Goal: Browse casually: Explore the website without a specific task or goal

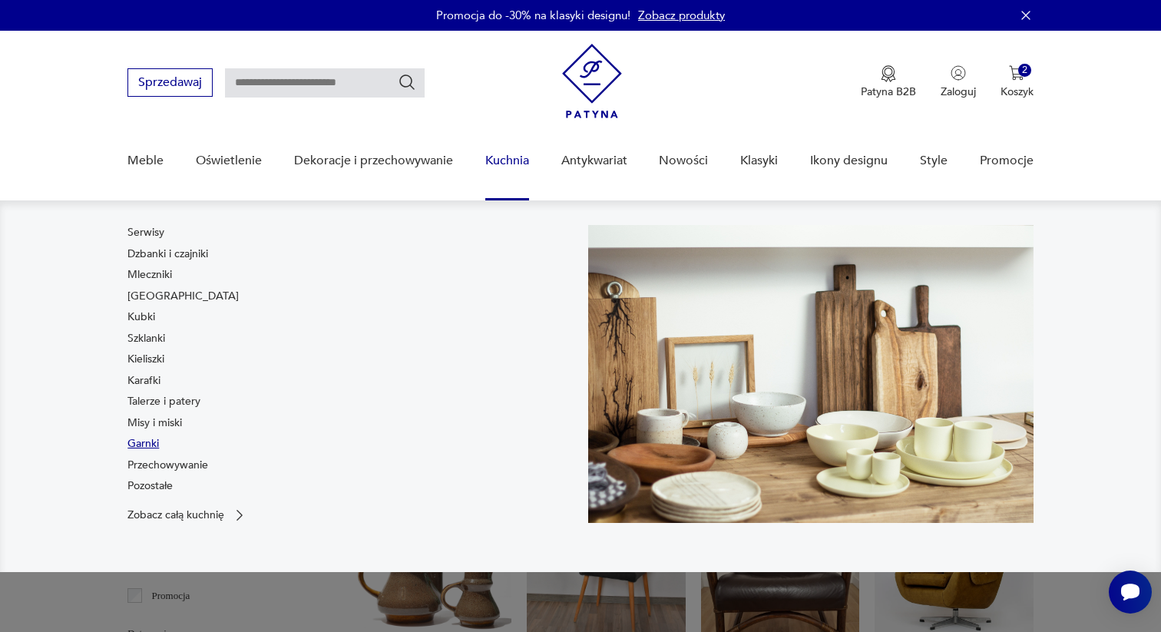
click at [157, 438] on link "Garnki" at bounding box center [142, 443] width 31 height 15
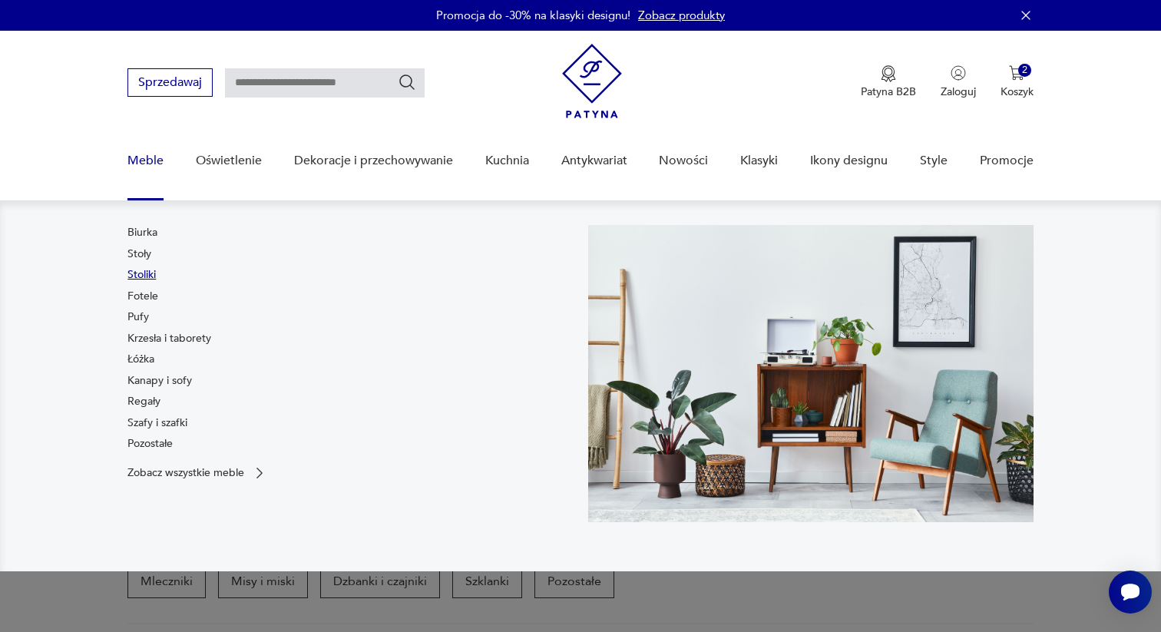
click at [141, 274] on link "Stoliki" at bounding box center [141, 274] width 28 height 15
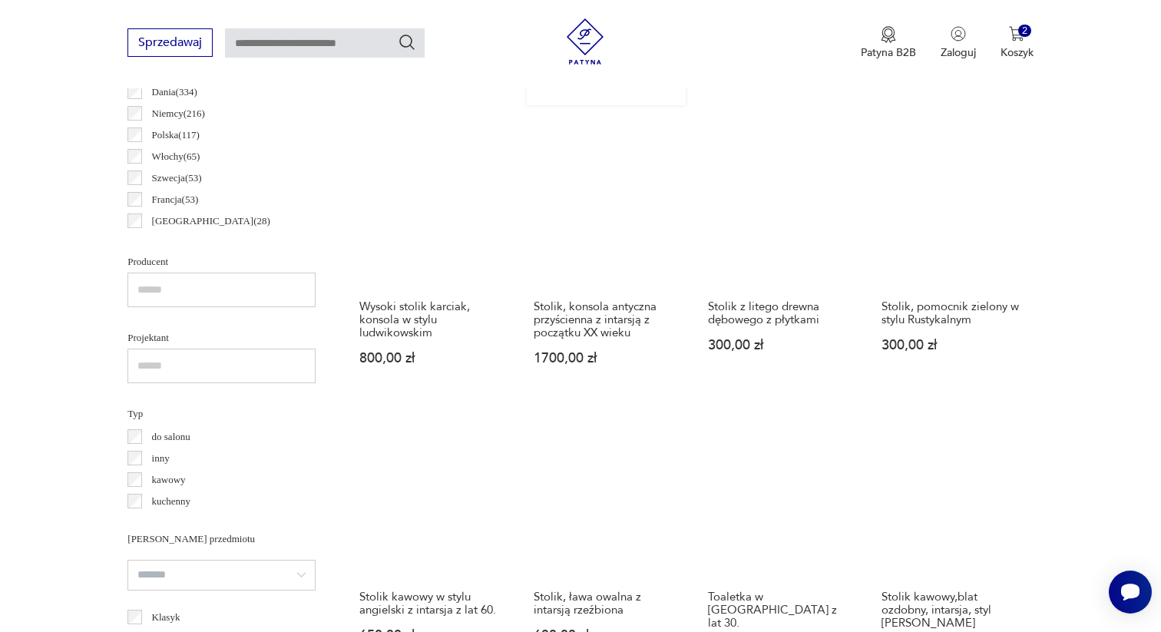
scroll to position [882, 0]
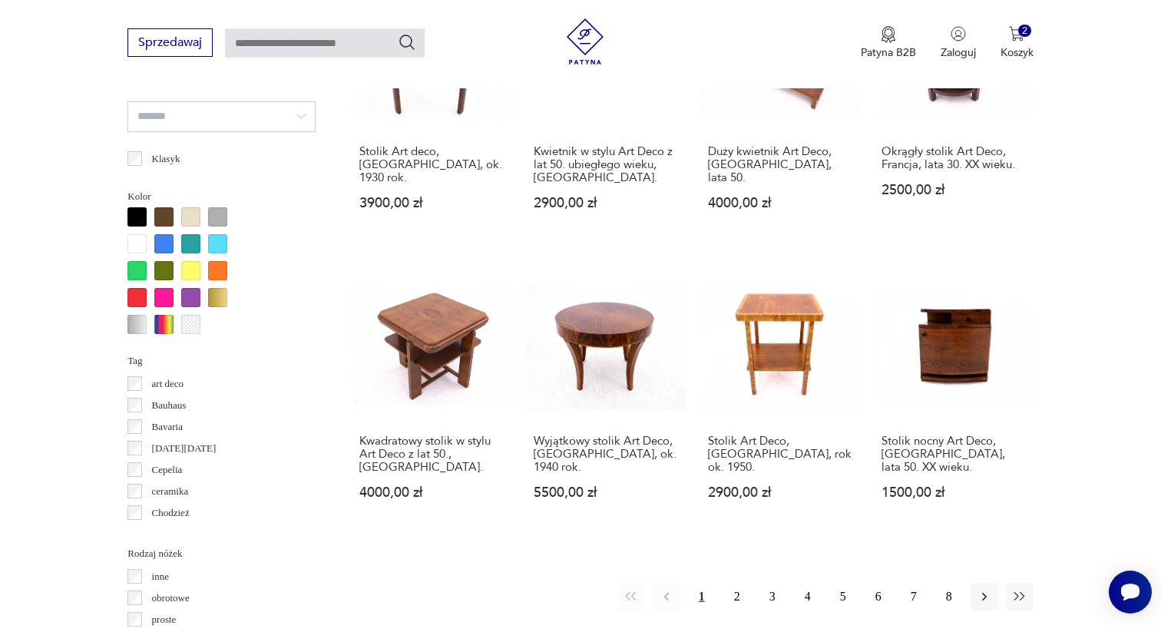
scroll to position [1324, 0]
click at [1025, 588] on icon "button" at bounding box center [1019, 595] width 15 height 15
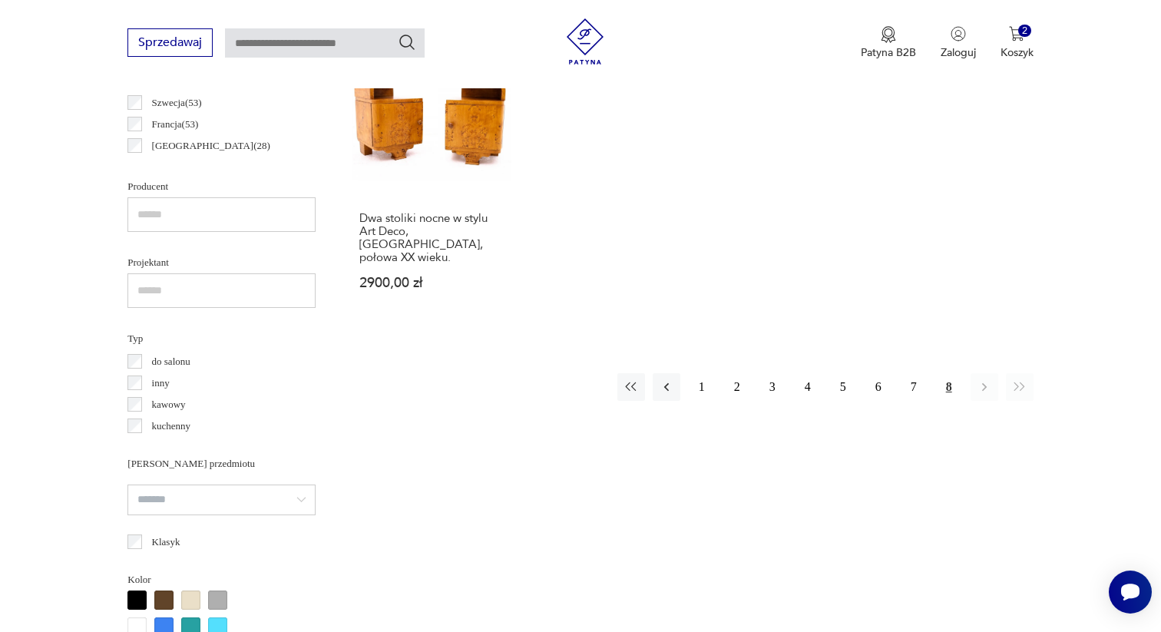
scroll to position [953, 0]
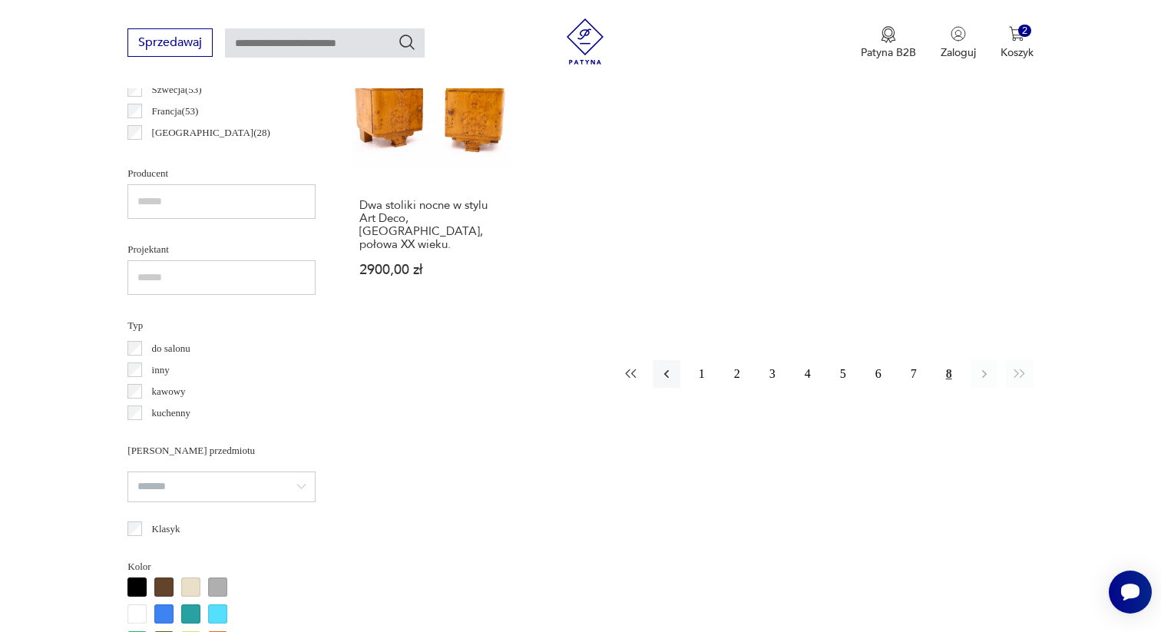
click at [624, 366] on icon "button" at bounding box center [631, 373] width 15 height 15
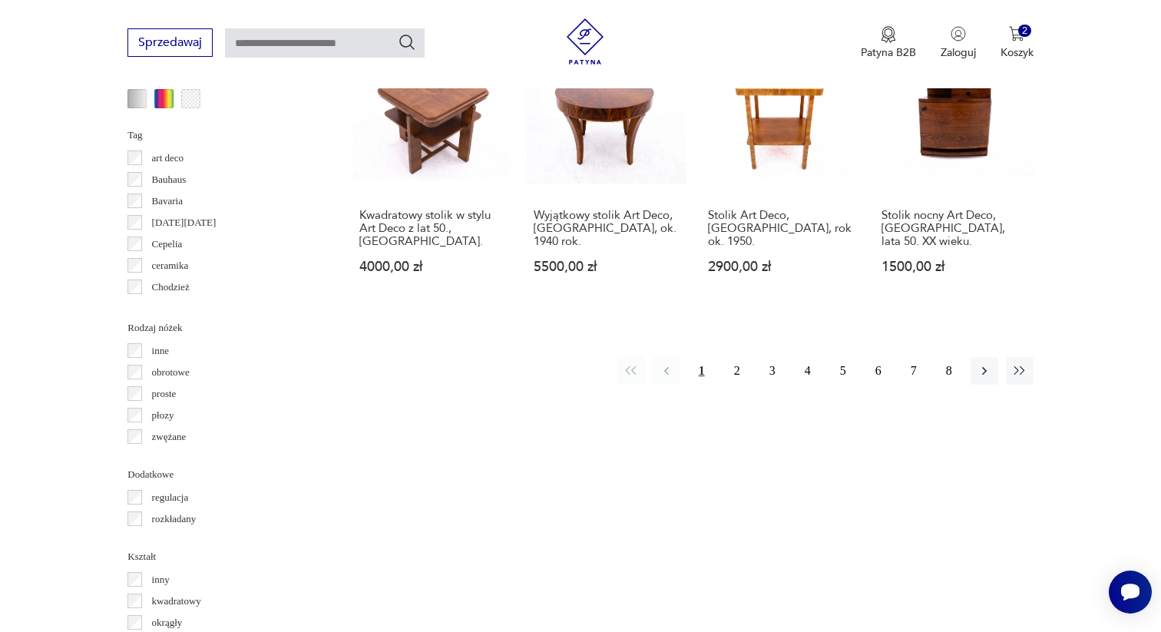
scroll to position [1548, 0]
click at [737, 358] on button "2" at bounding box center [737, 372] width 28 height 28
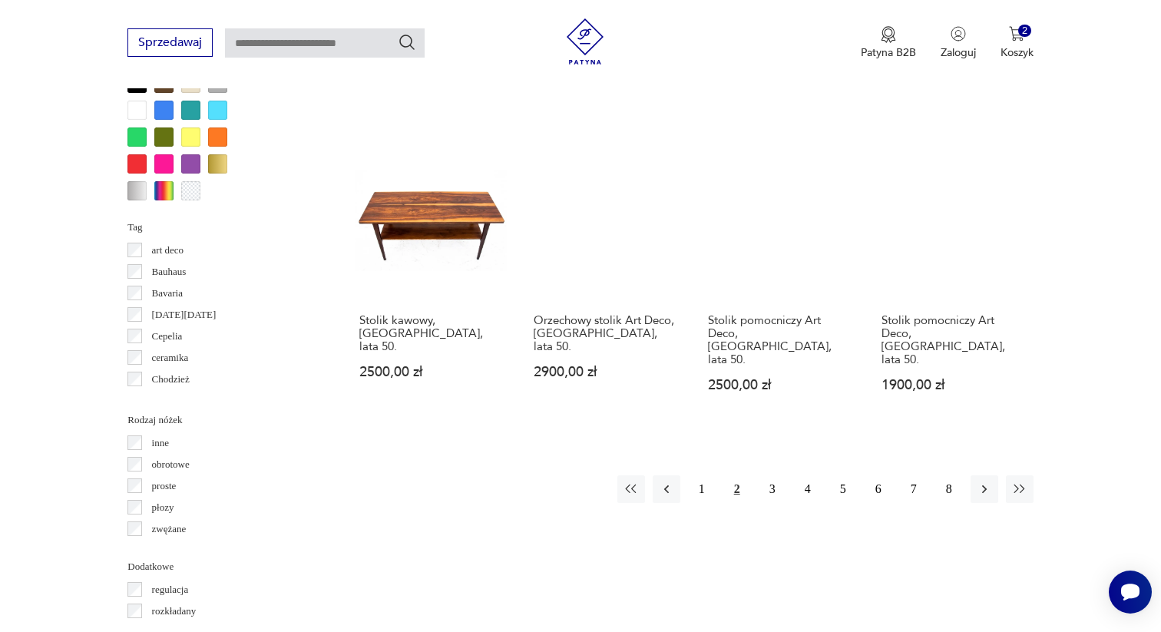
scroll to position [1459, 0]
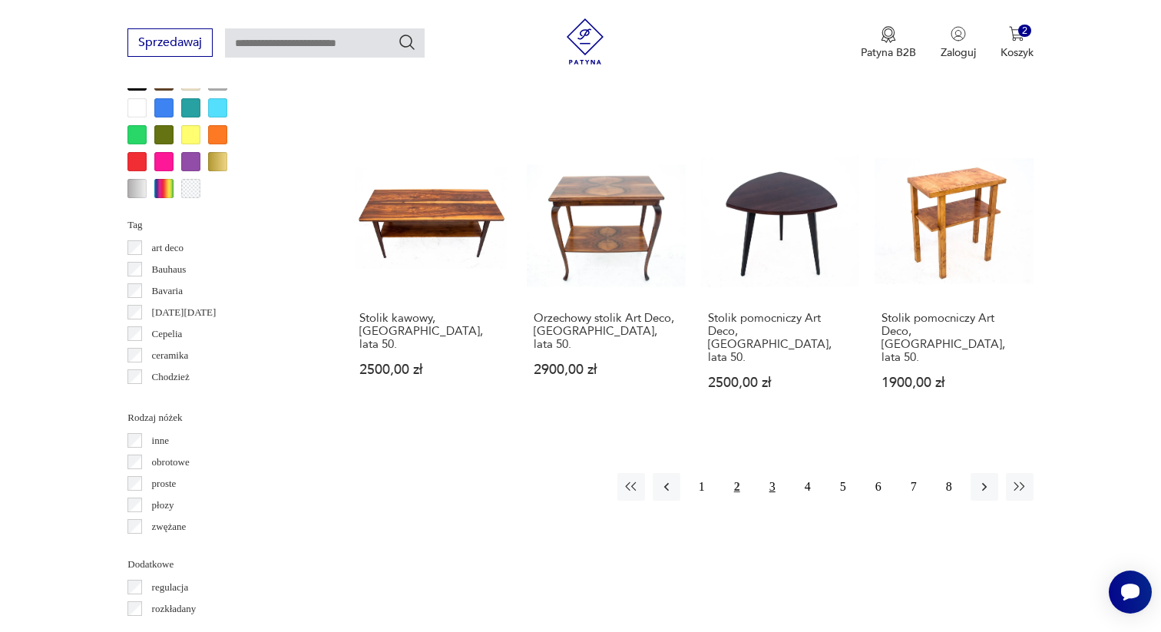
click at [770, 473] on button "3" at bounding box center [773, 487] width 28 height 28
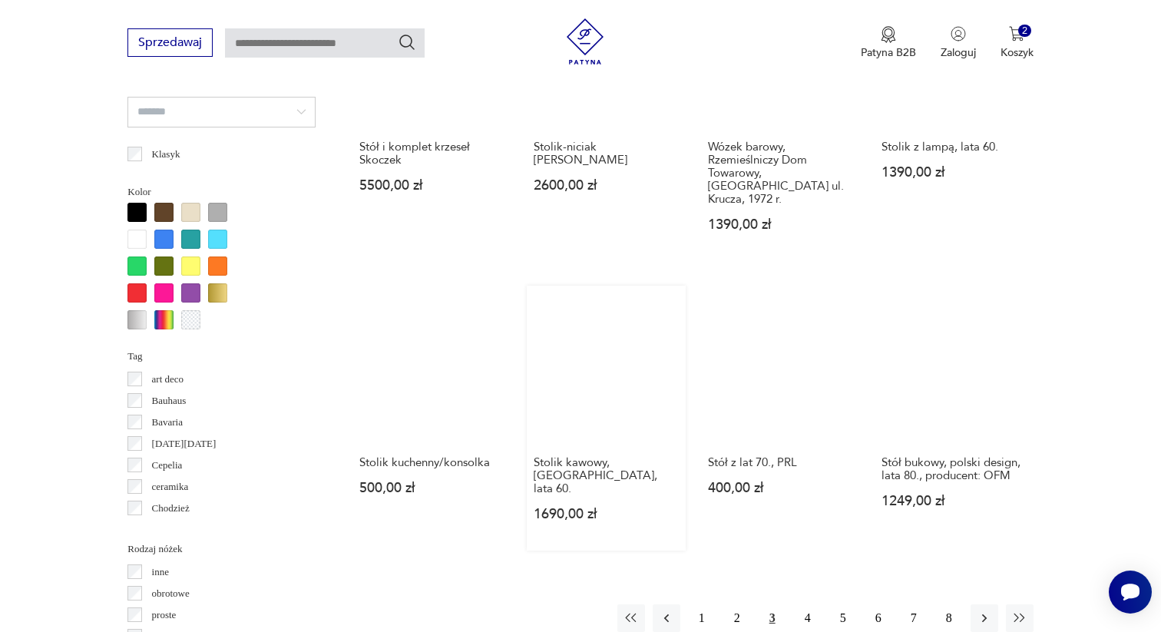
scroll to position [1347, 0]
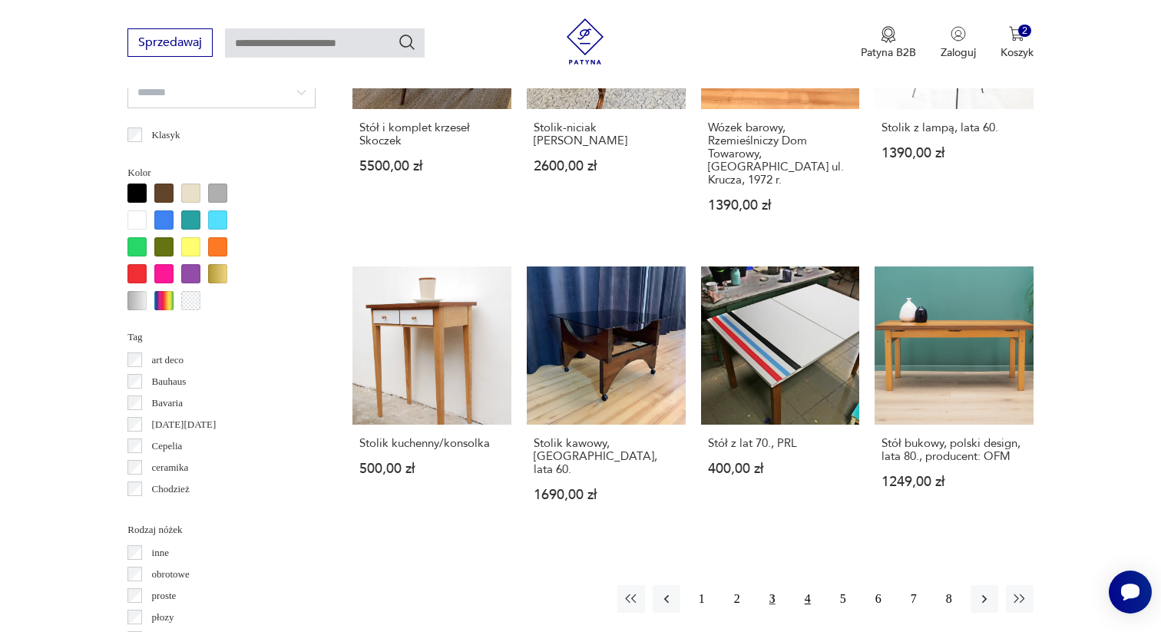
click at [808, 585] on button "4" at bounding box center [808, 599] width 28 height 28
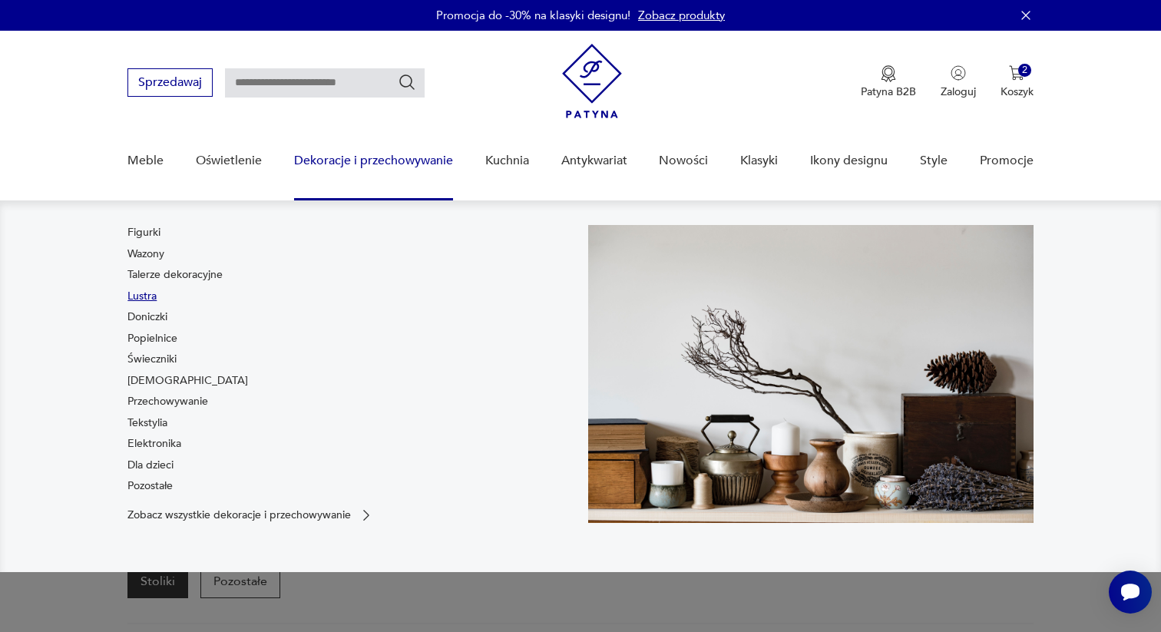
click at [147, 296] on link "Lustra" at bounding box center [141, 296] width 29 height 15
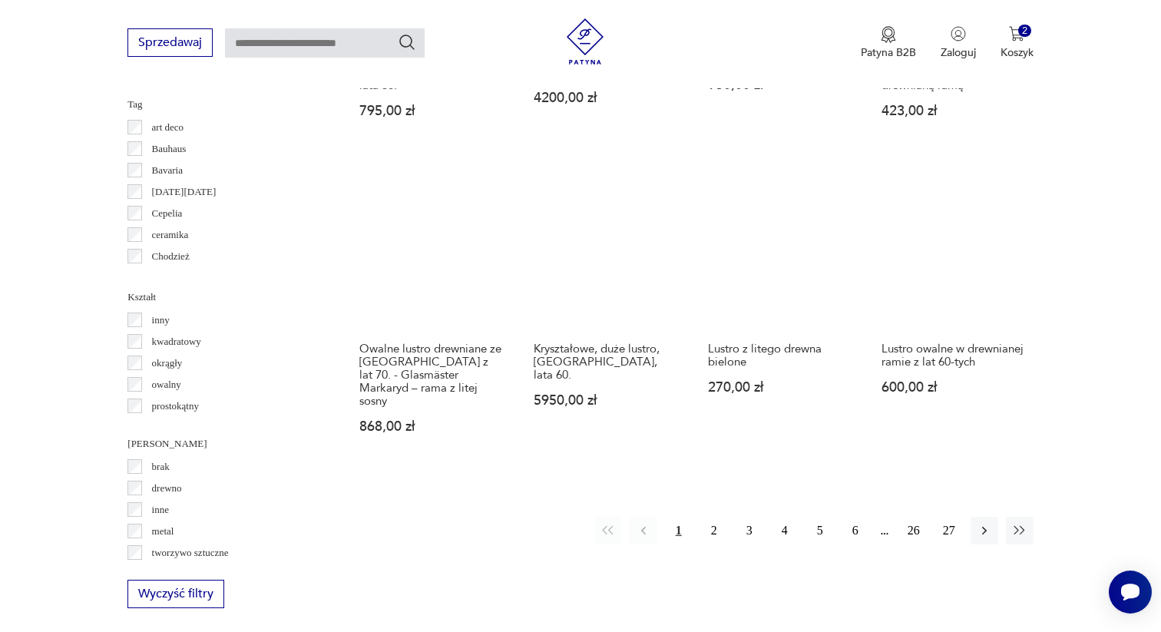
scroll to position [1416, 0]
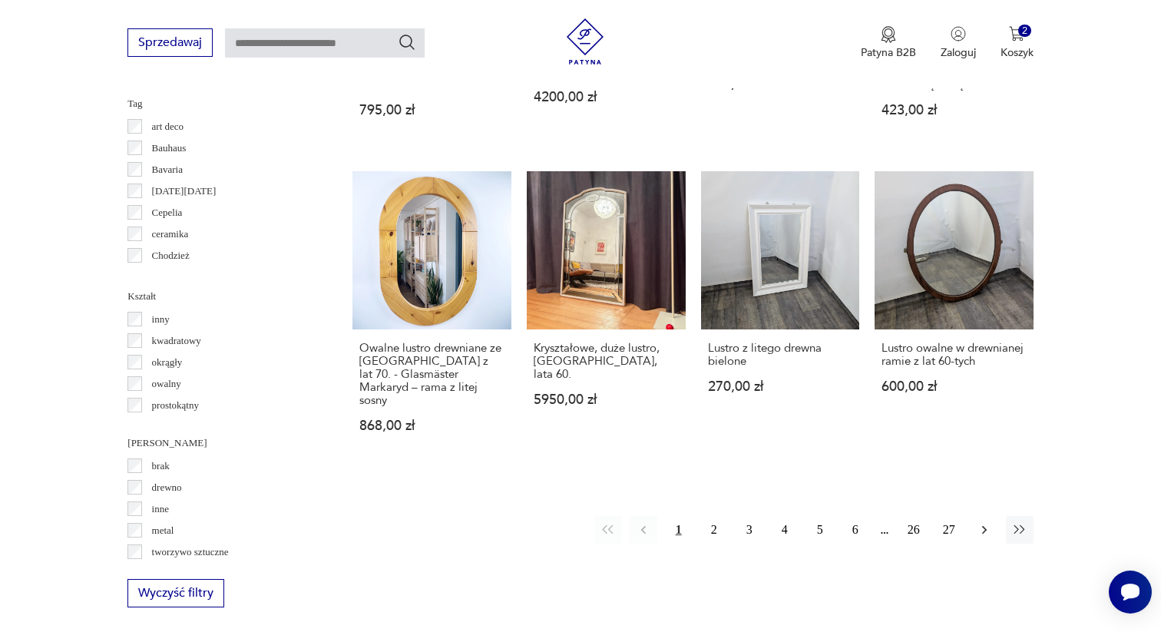
click at [982, 522] on icon "button" at bounding box center [984, 529] width 15 height 15
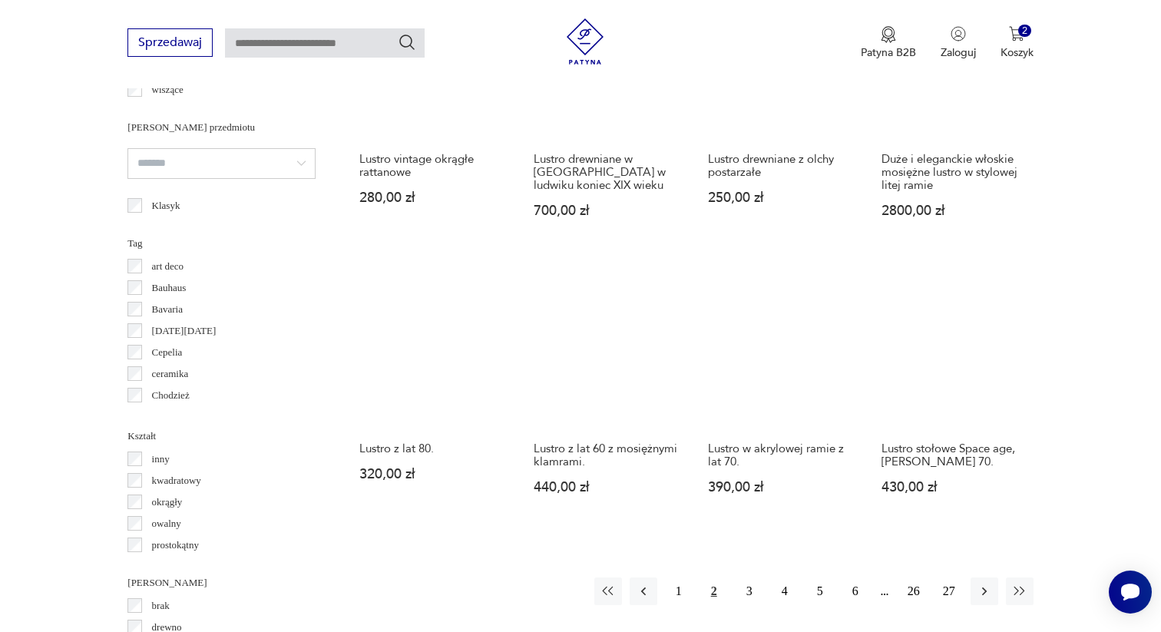
scroll to position [1302, 0]
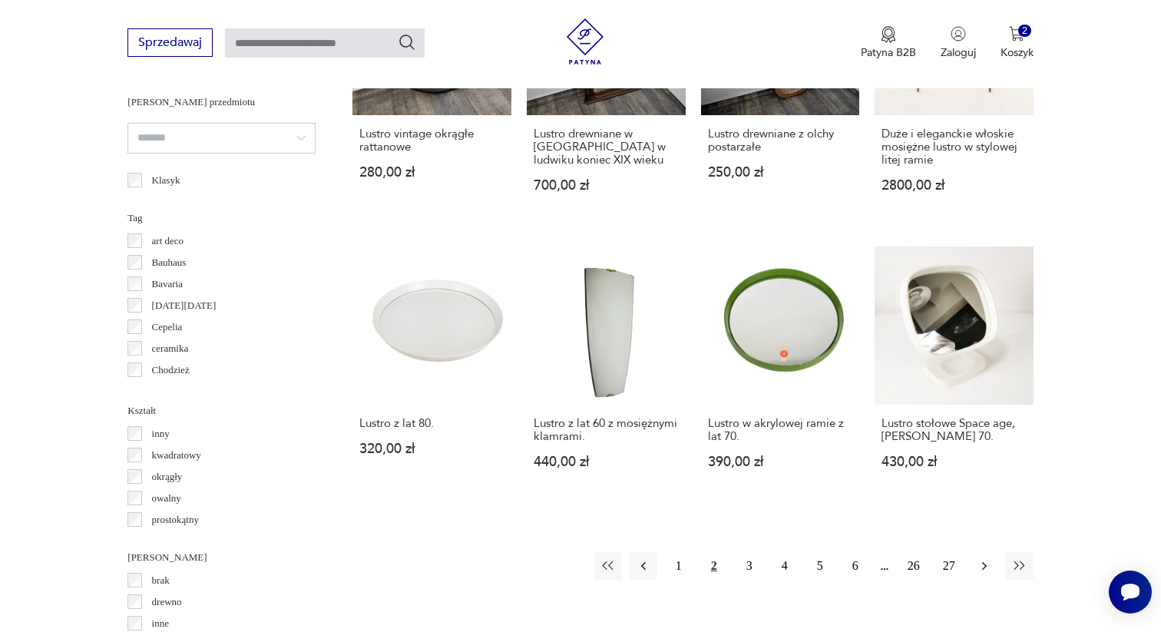
click at [974, 552] on button "button" at bounding box center [985, 566] width 28 height 28
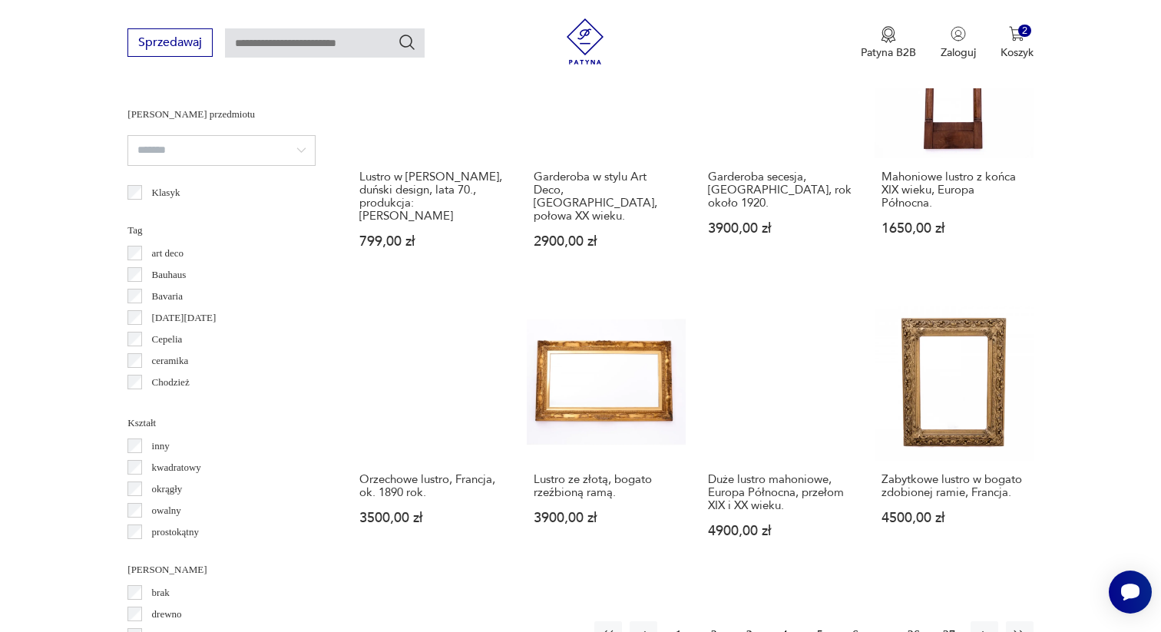
scroll to position [1306, 0]
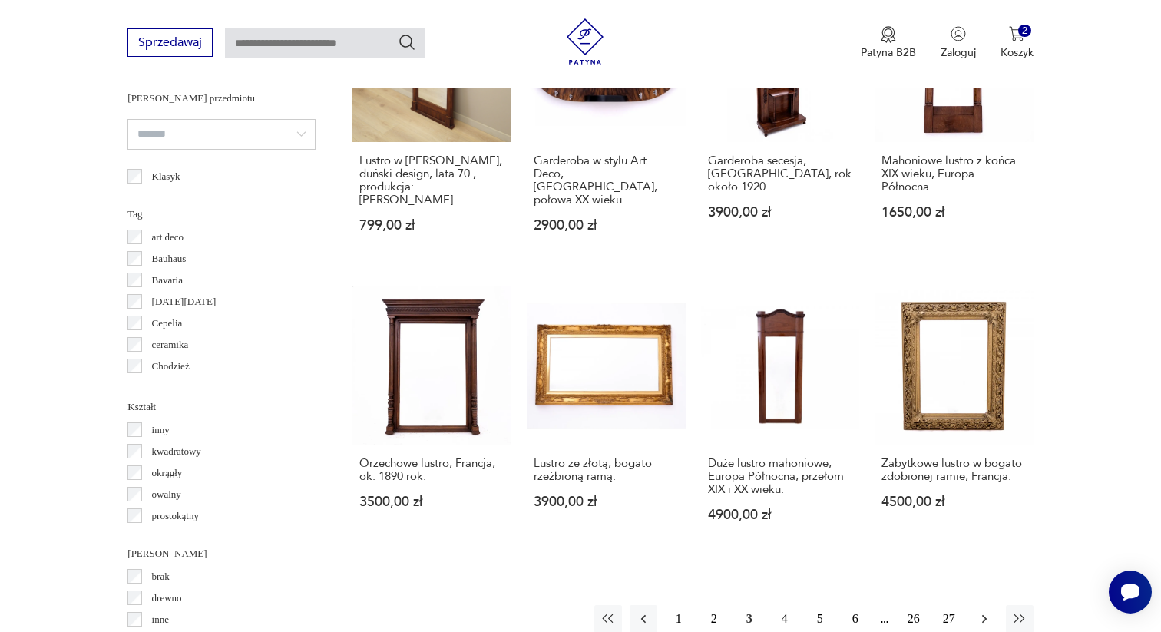
click at [979, 611] on icon "button" at bounding box center [984, 618] width 15 height 15
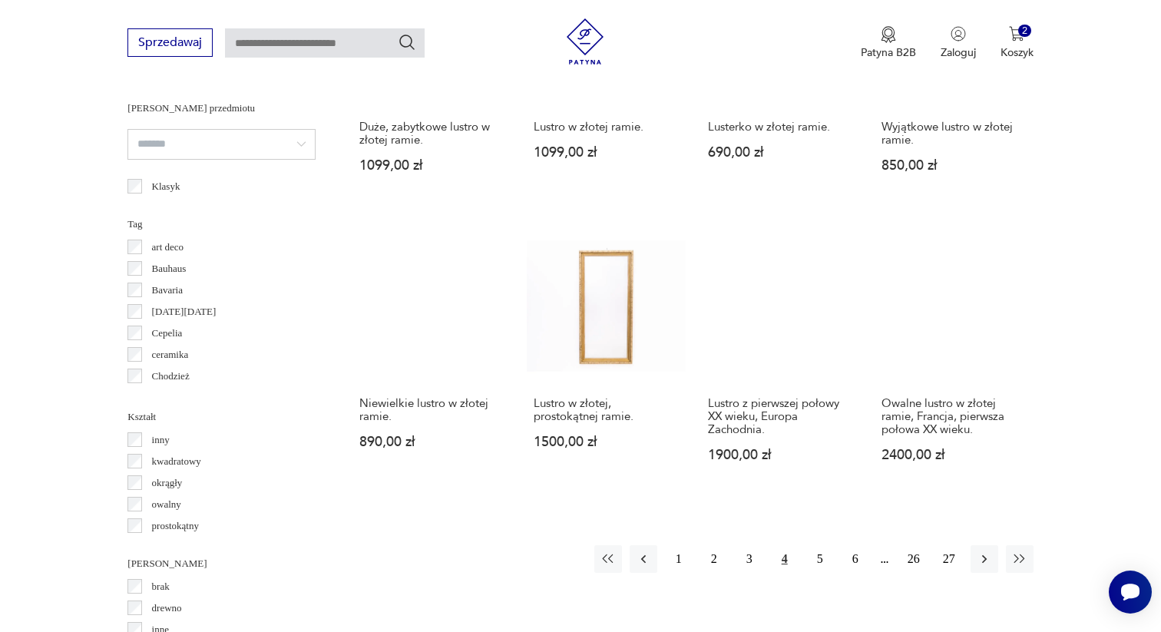
scroll to position [1304, 0]
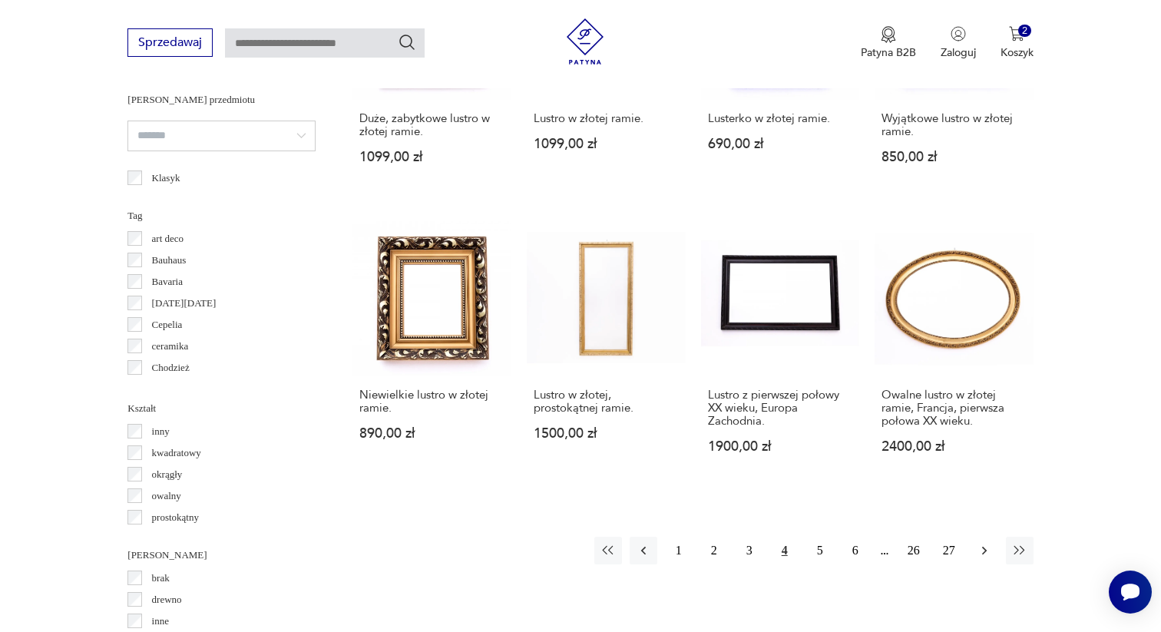
click at [977, 548] on icon "button" at bounding box center [984, 550] width 15 height 15
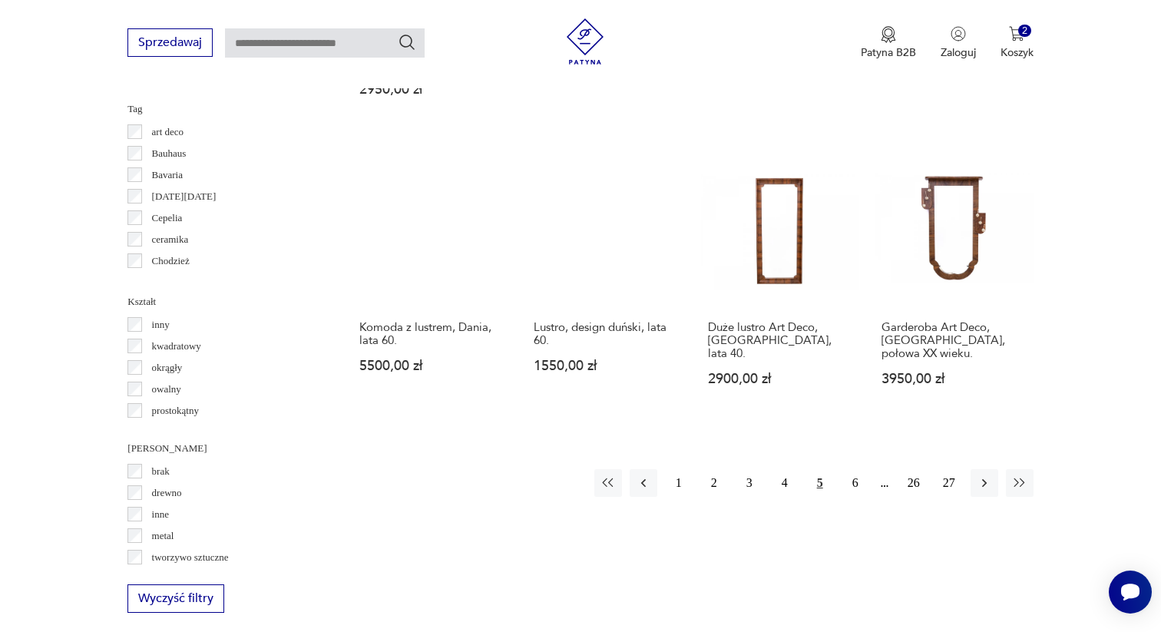
scroll to position [1416, 0]
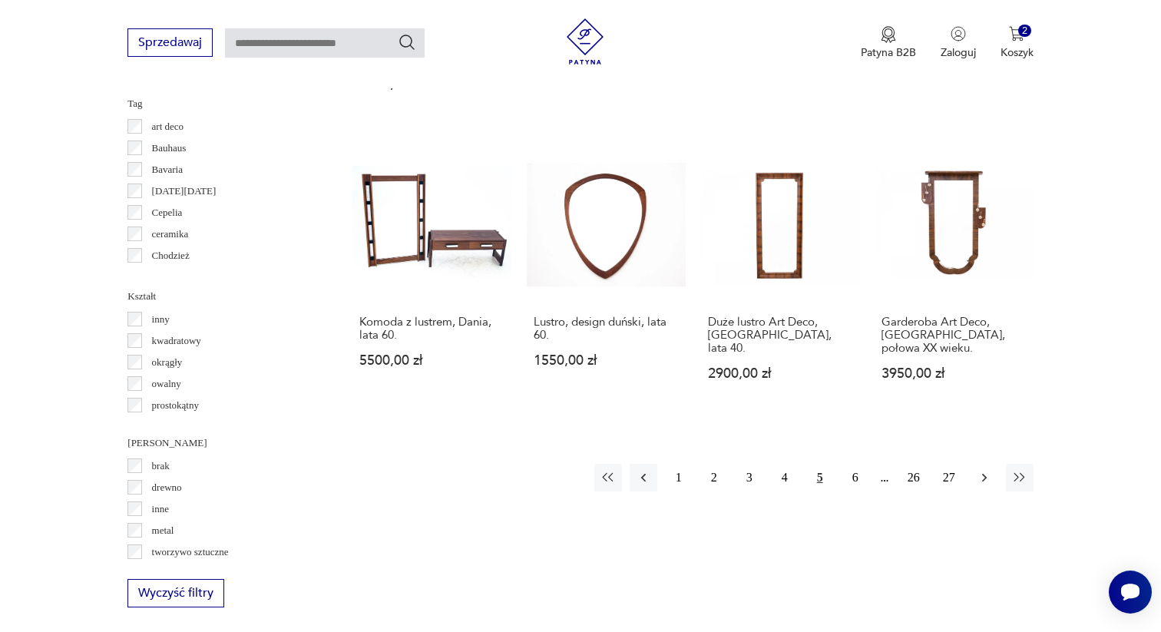
click at [984, 470] on icon "button" at bounding box center [984, 477] width 15 height 15
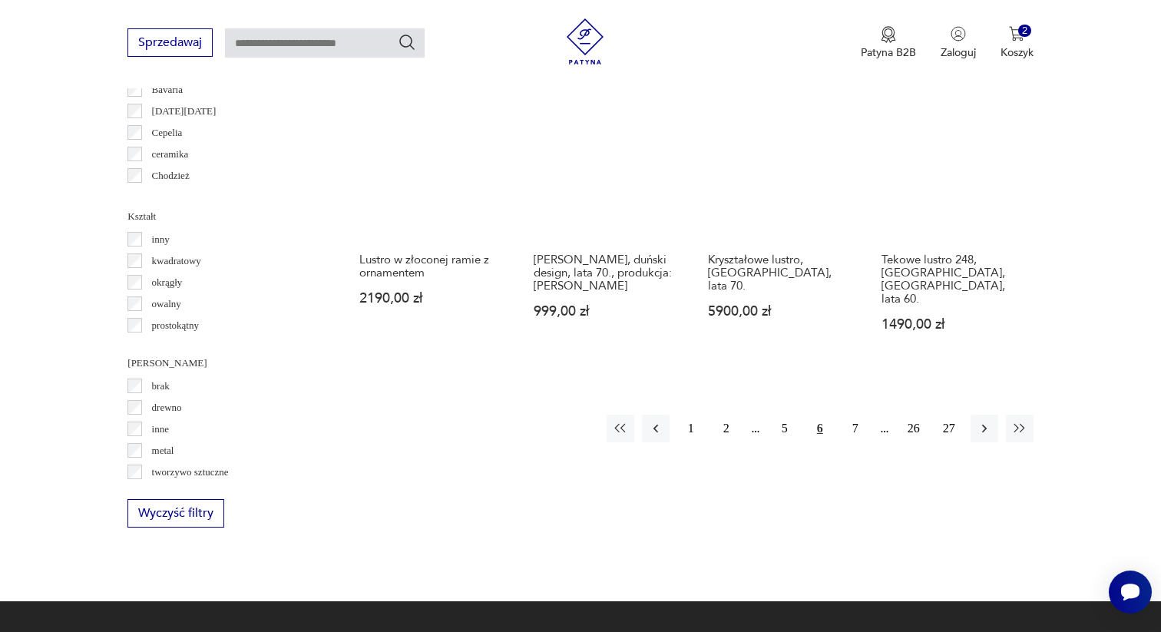
scroll to position [1505, 0]
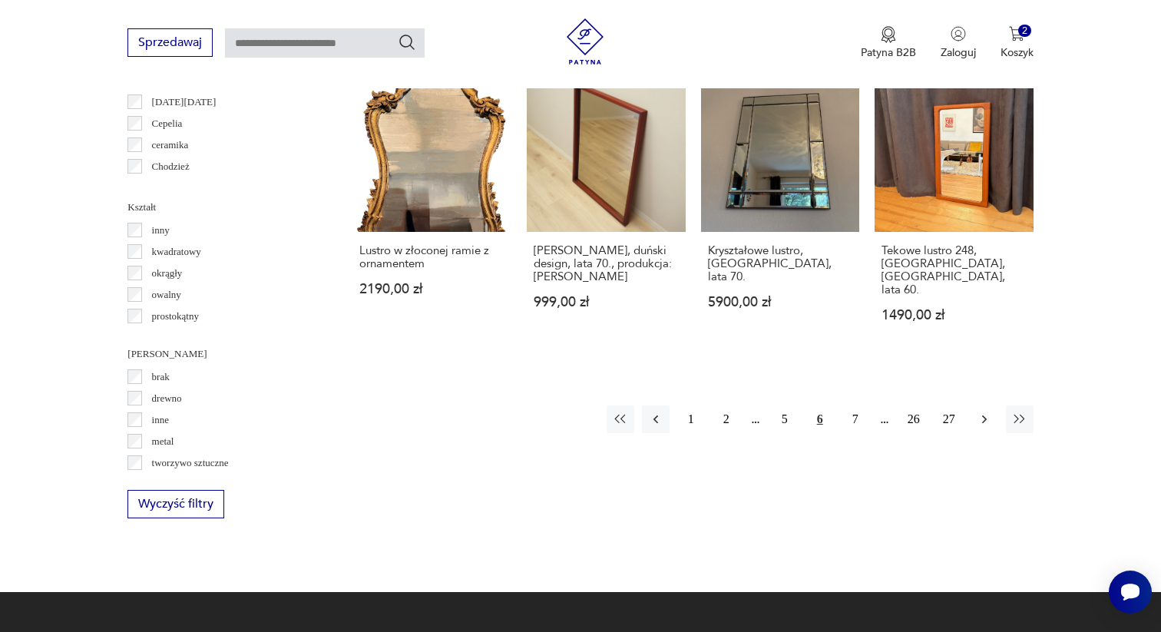
click at [981, 412] on icon "button" at bounding box center [984, 419] width 15 height 15
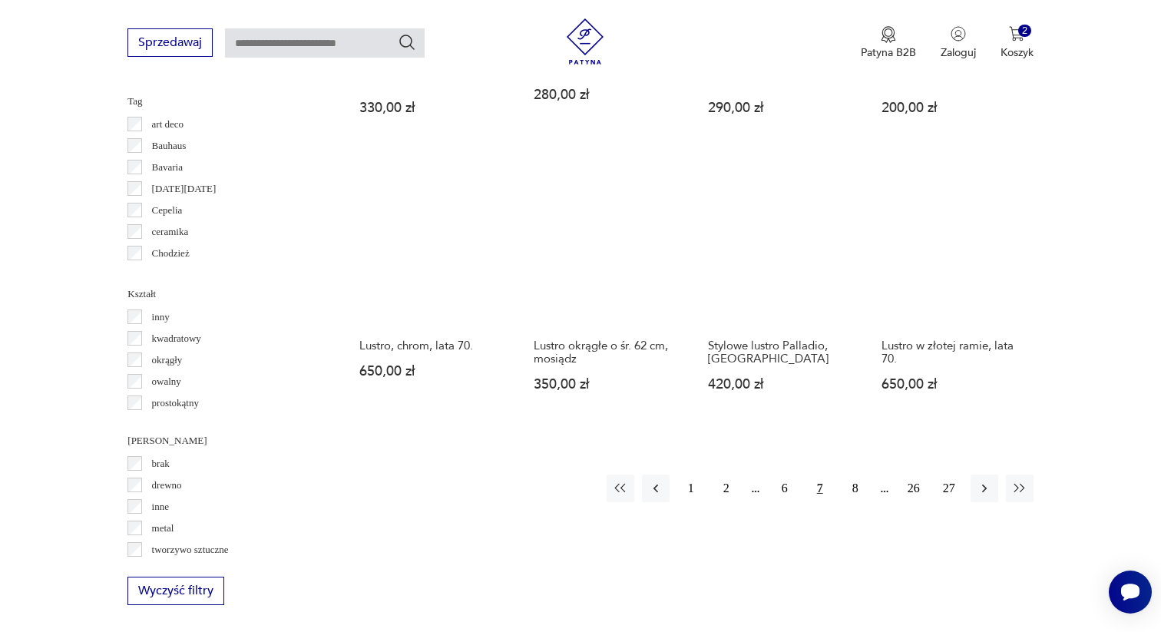
scroll to position [1420, 0]
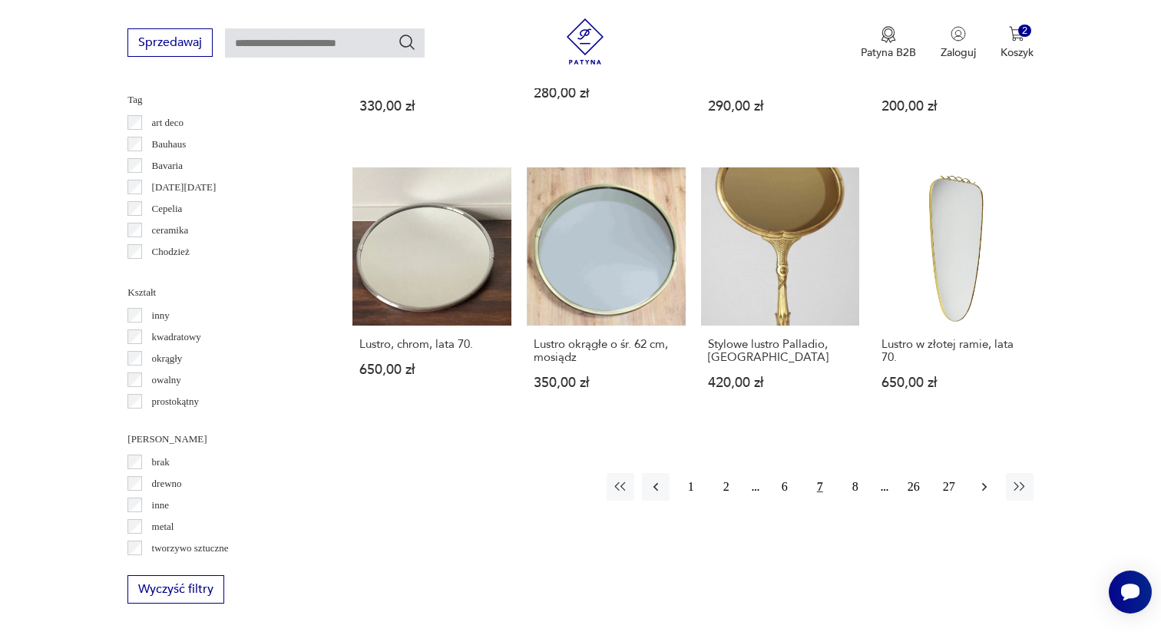
click at [988, 473] on button "button" at bounding box center [985, 487] width 28 height 28
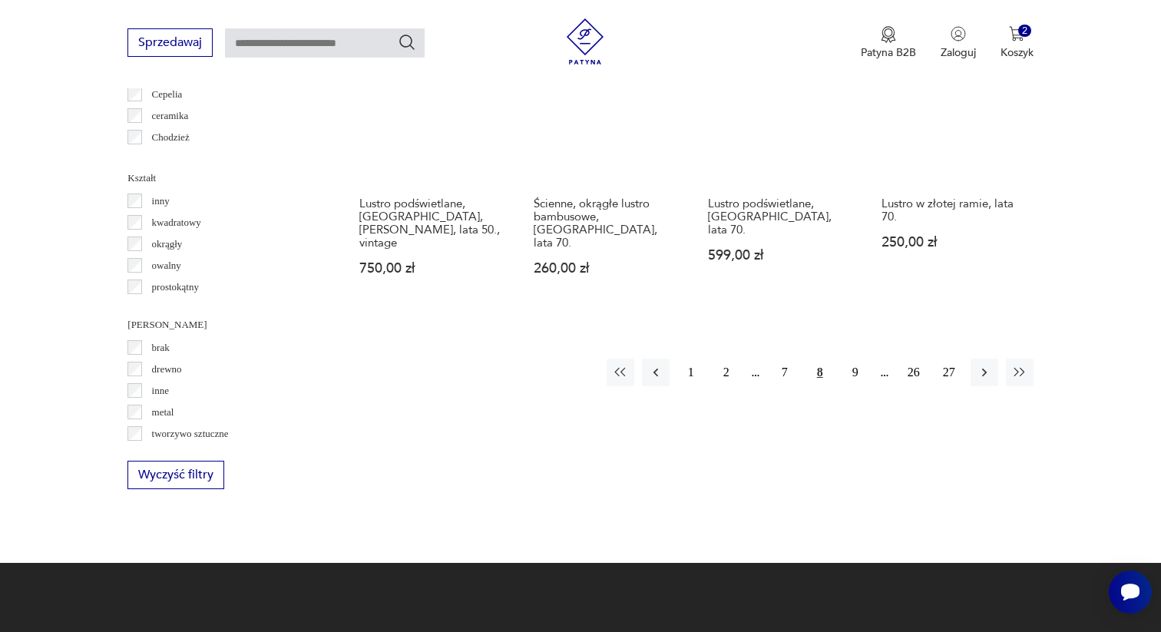
scroll to position [1539, 0]
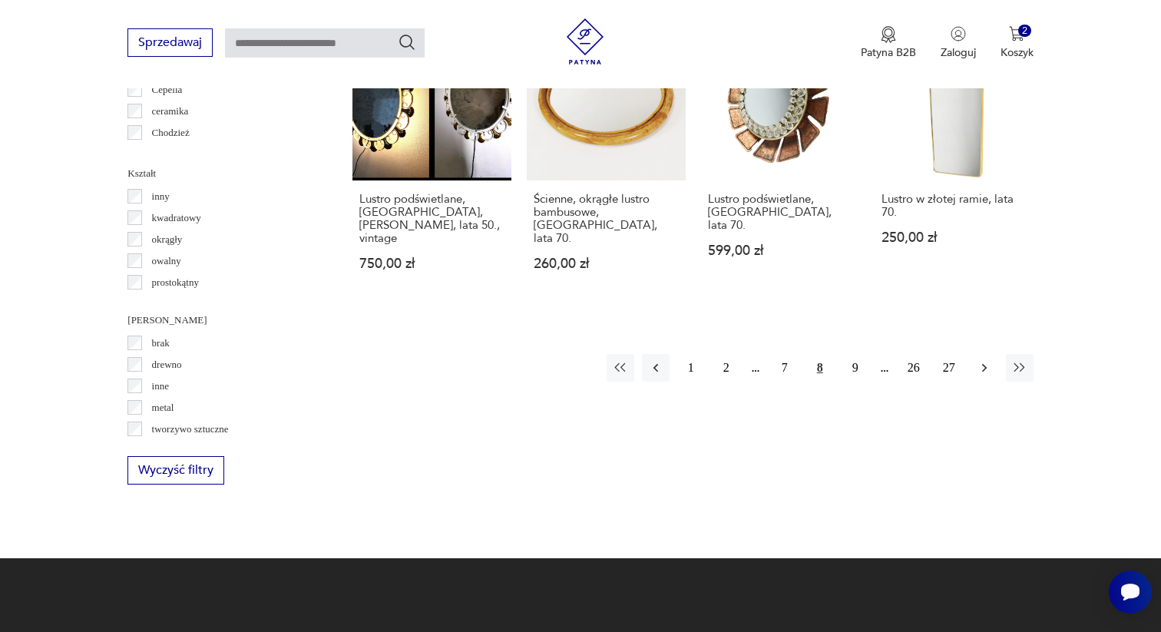
click at [984, 360] on icon "button" at bounding box center [984, 367] width 15 height 15
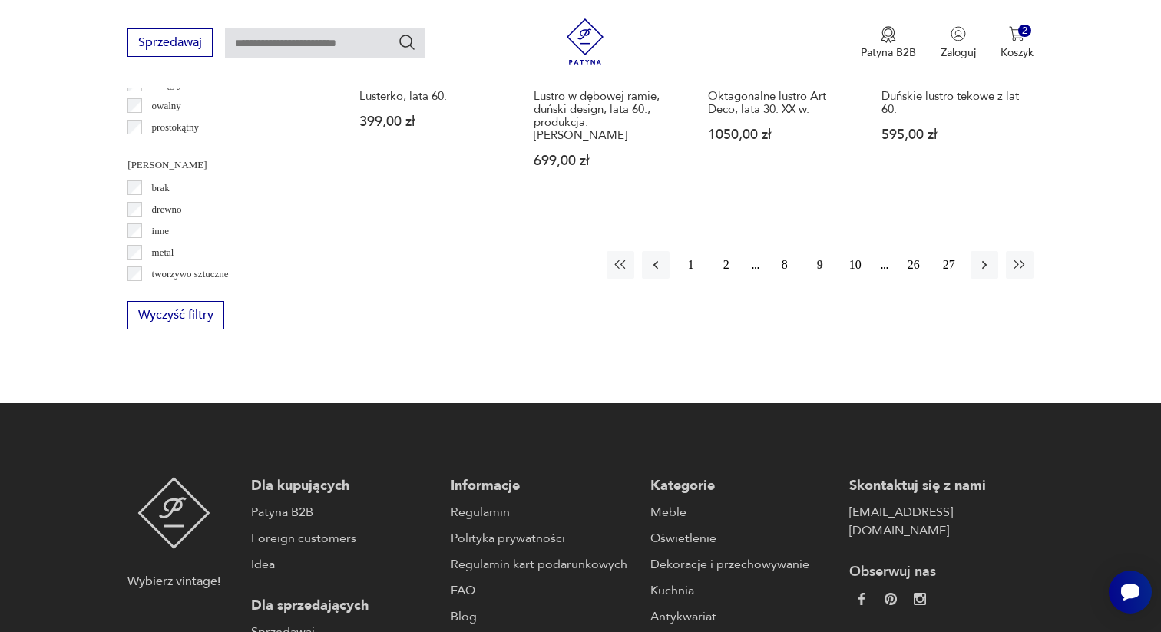
scroll to position [1696, 0]
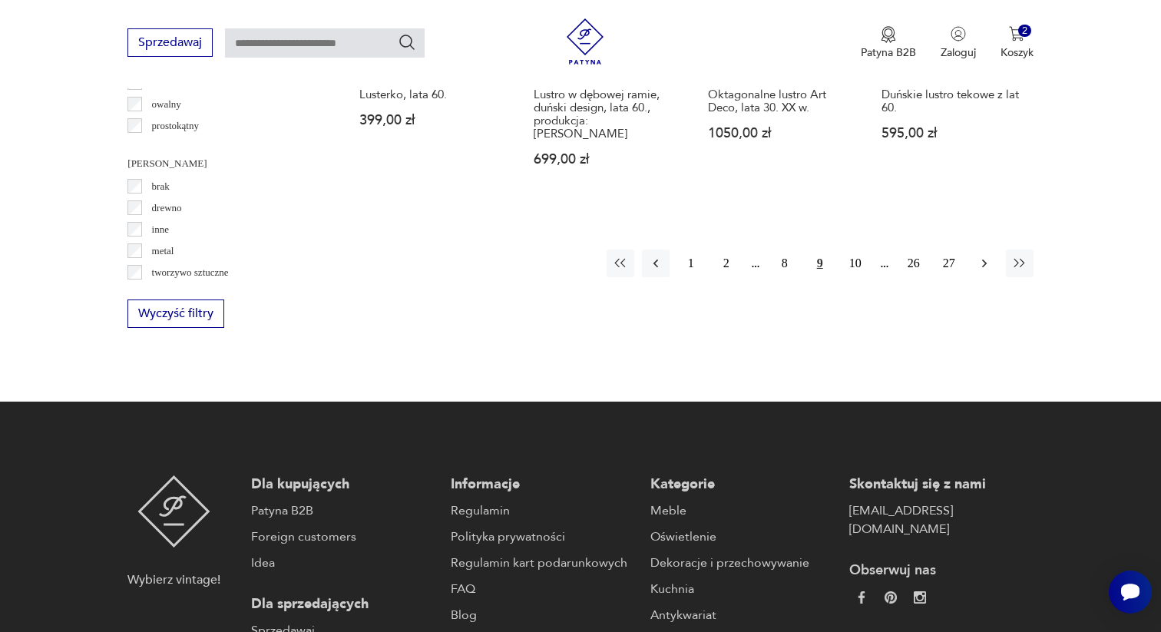
click at [983, 250] on button "button" at bounding box center [985, 264] width 28 height 28
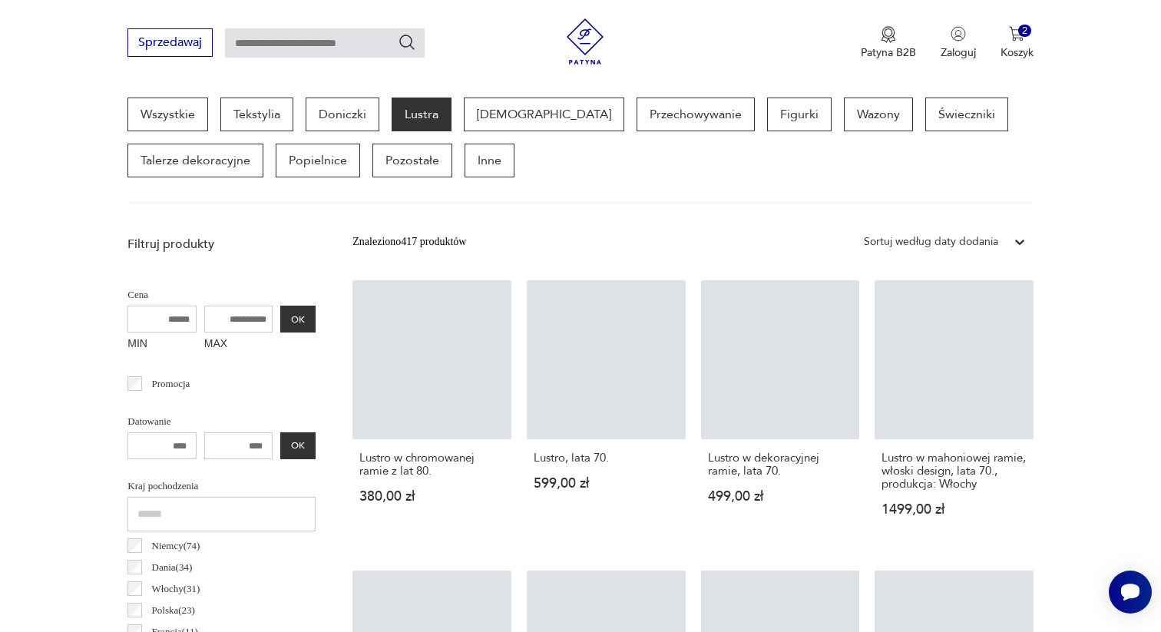
scroll to position [408, 0]
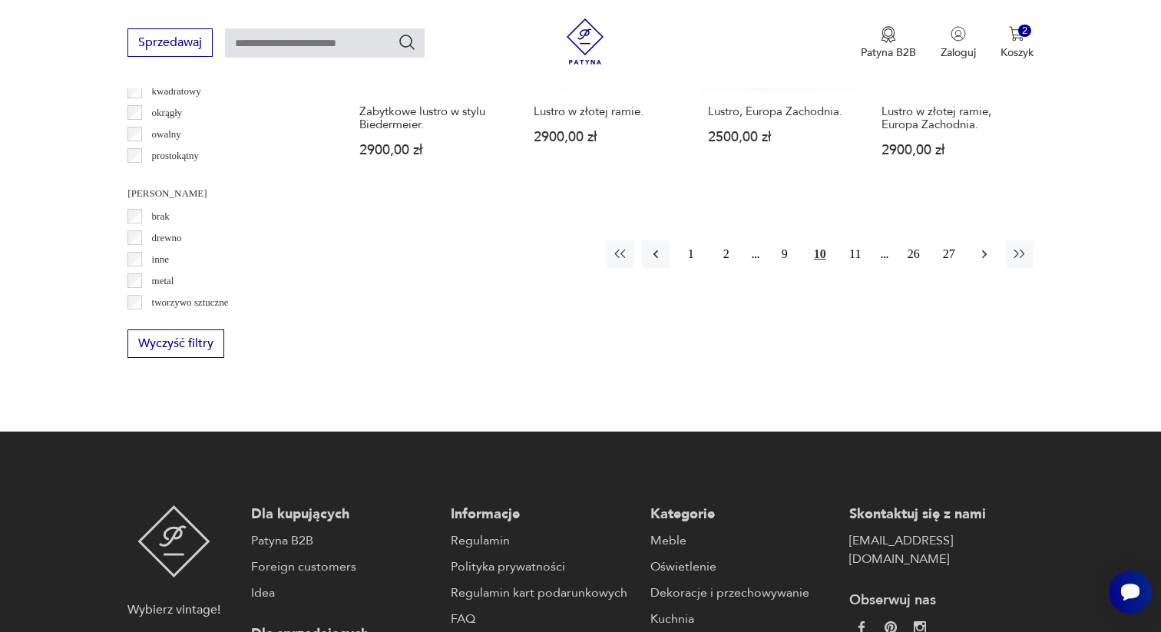
click at [982, 247] on icon "button" at bounding box center [984, 254] width 15 height 15
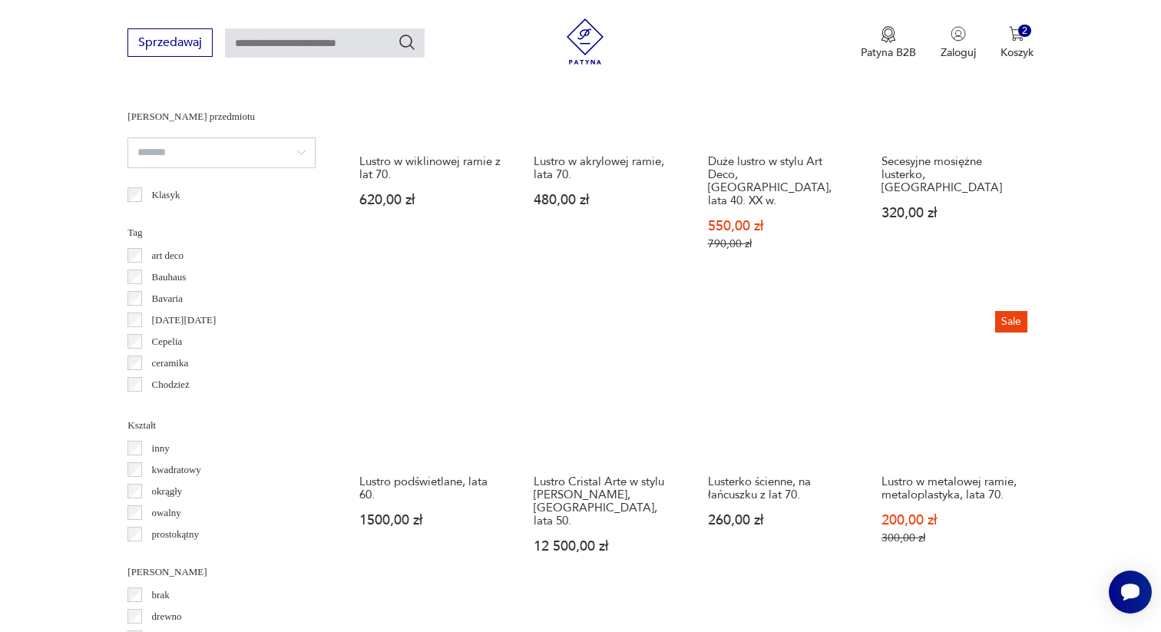
scroll to position [1227, 0]
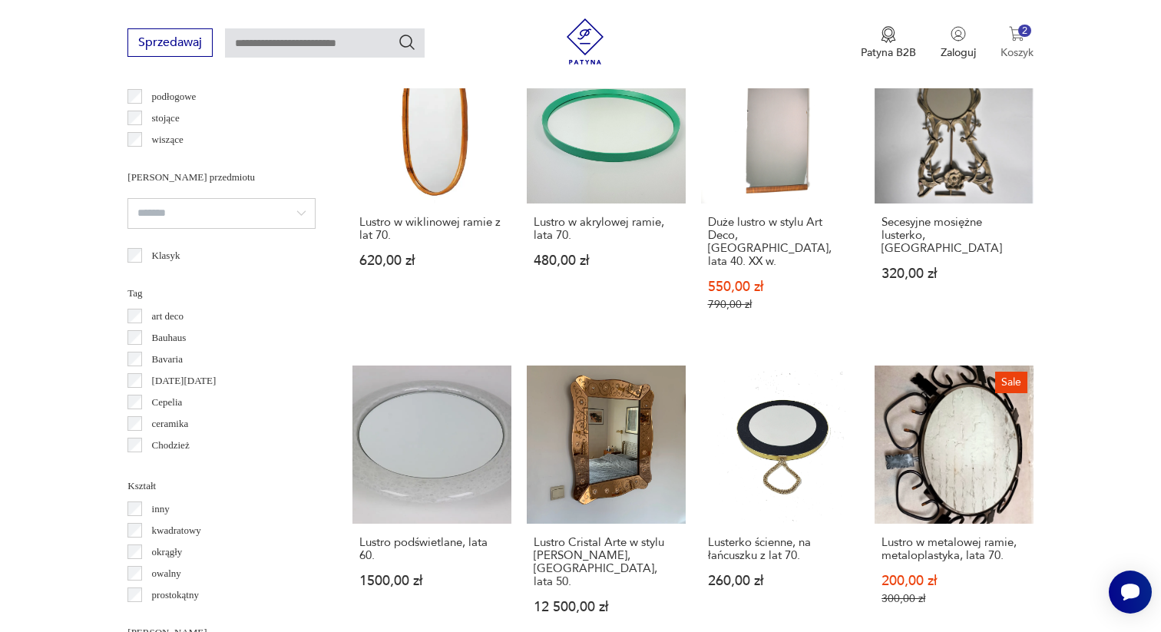
click at [1018, 32] on div "2" at bounding box center [1024, 31] width 13 height 13
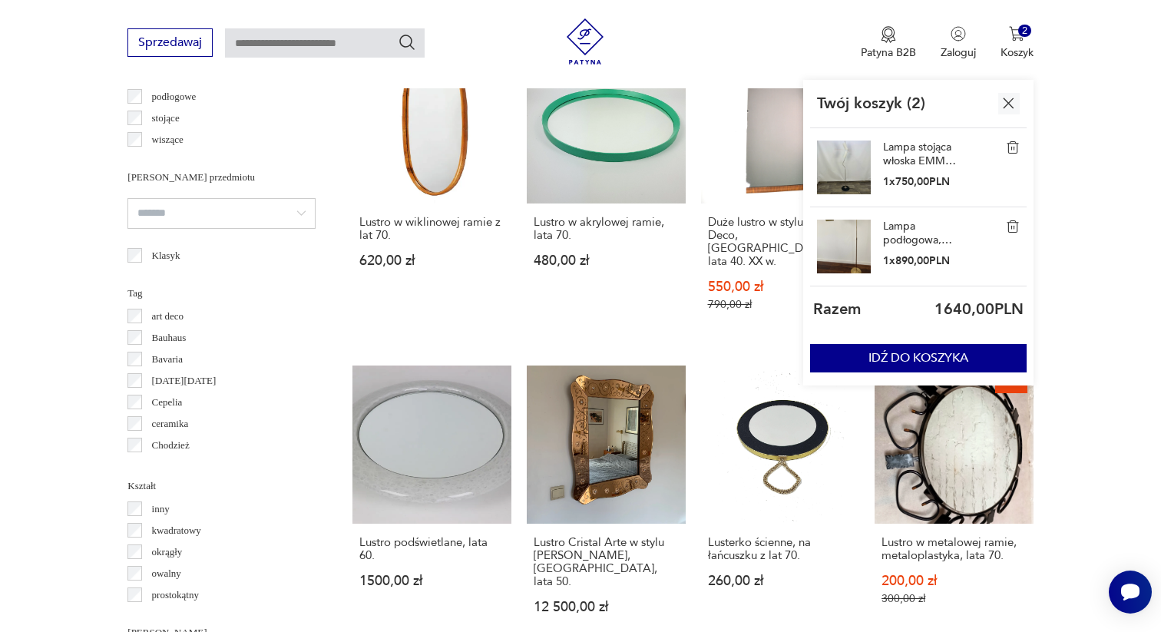
click at [936, 153] on link "Lampa stojąca włoska EMME Pi Light" at bounding box center [921, 155] width 77 height 28
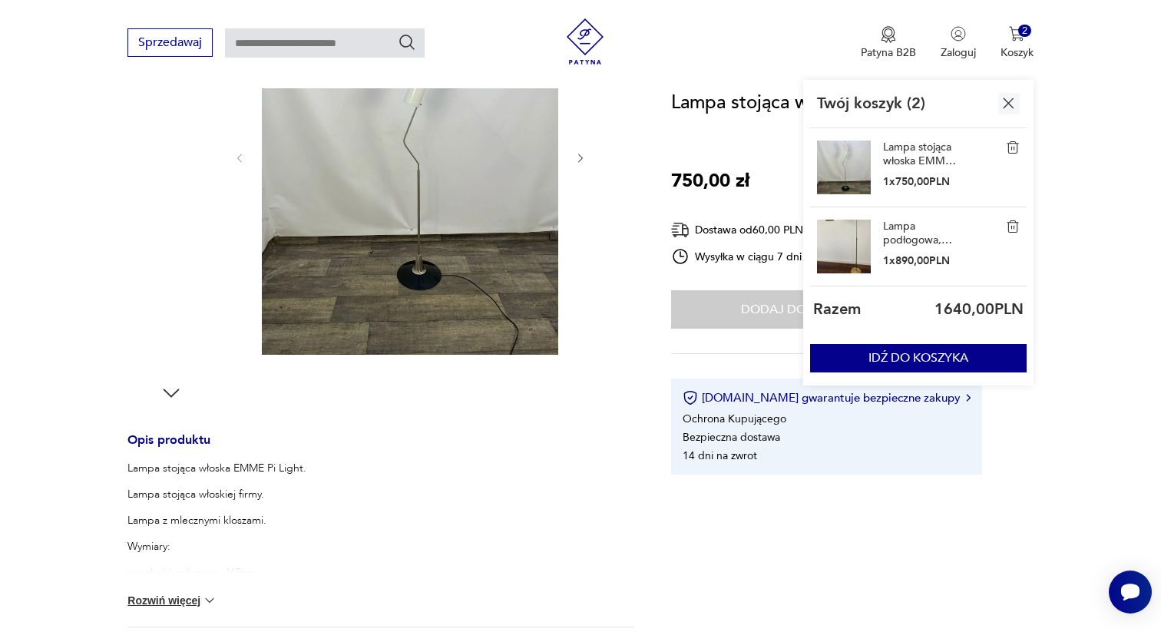
scroll to position [309, 0]
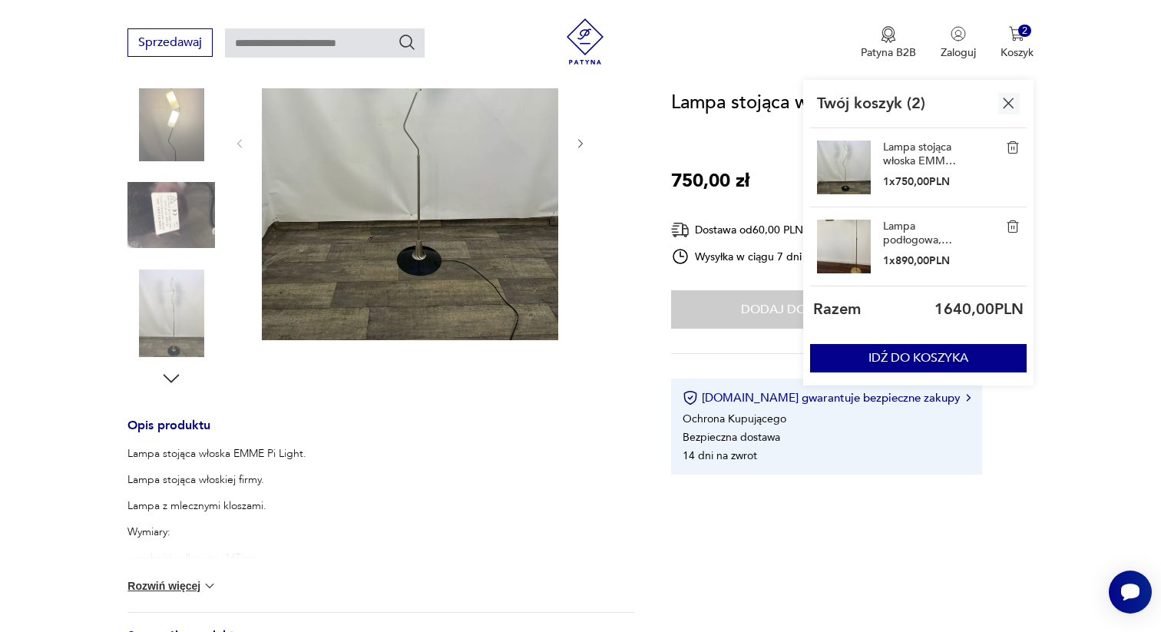
click at [168, 333] on img at bounding box center [171, 314] width 88 height 88
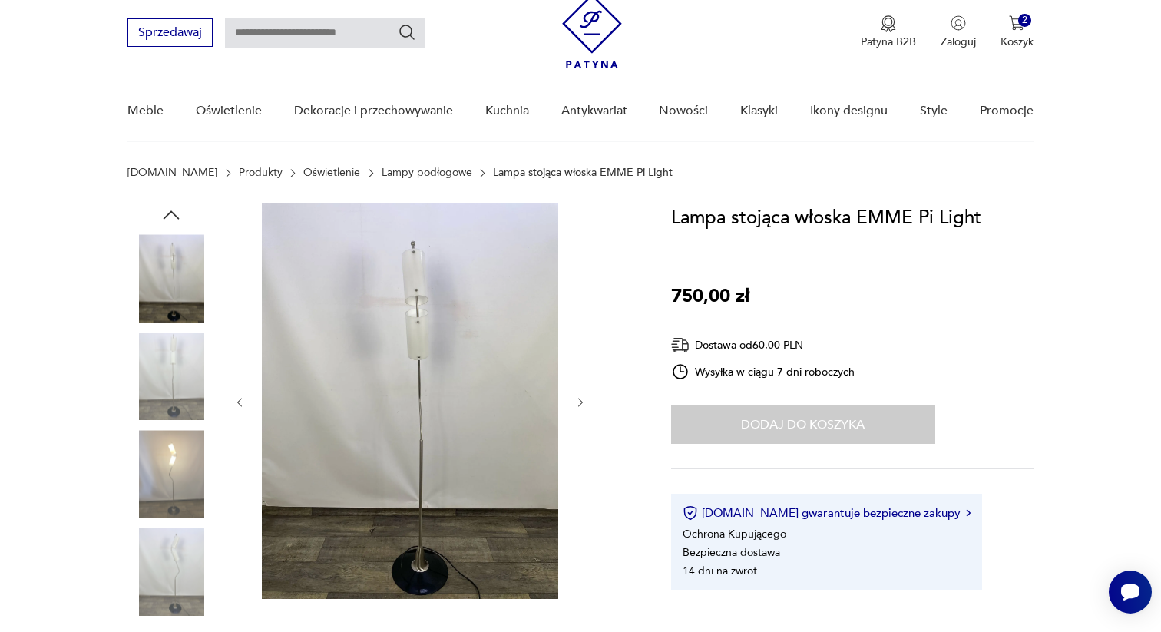
scroll to position [49, 0]
click at [180, 476] on img at bounding box center [171, 475] width 88 height 88
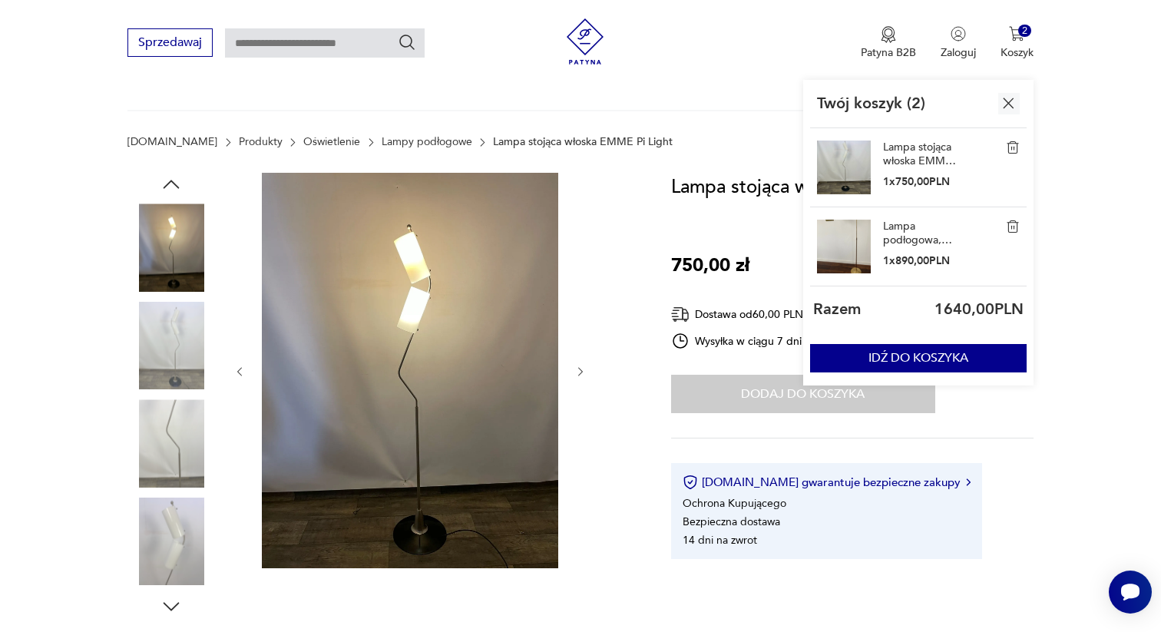
scroll to position [0, 0]
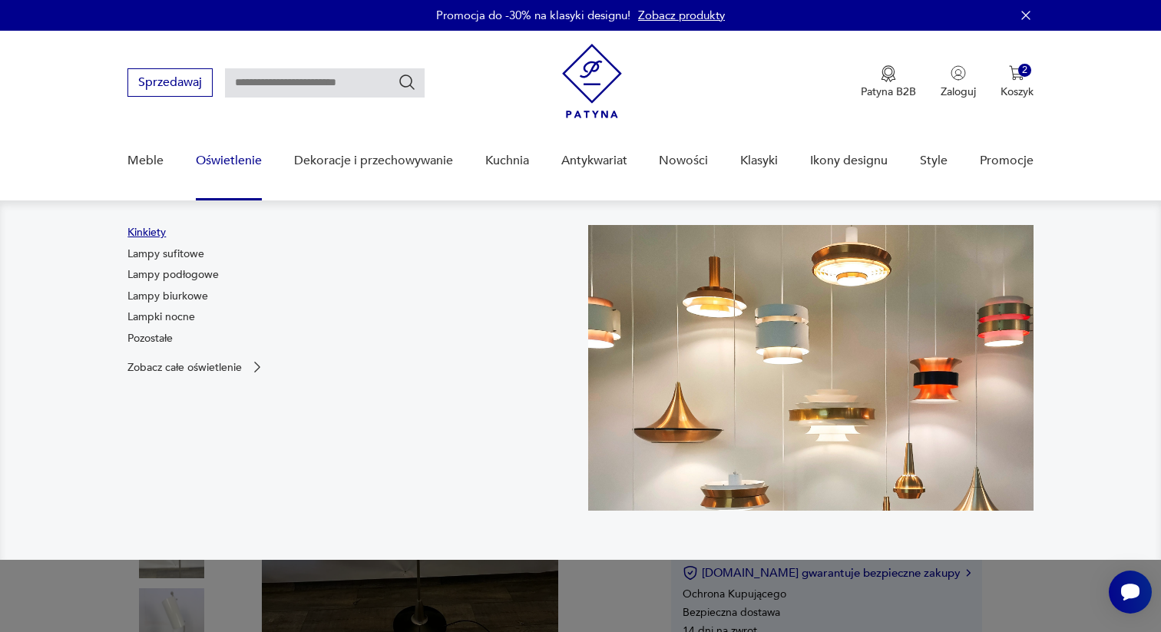
click at [155, 232] on link "Kinkiety" at bounding box center [146, 232] width 38 height 15
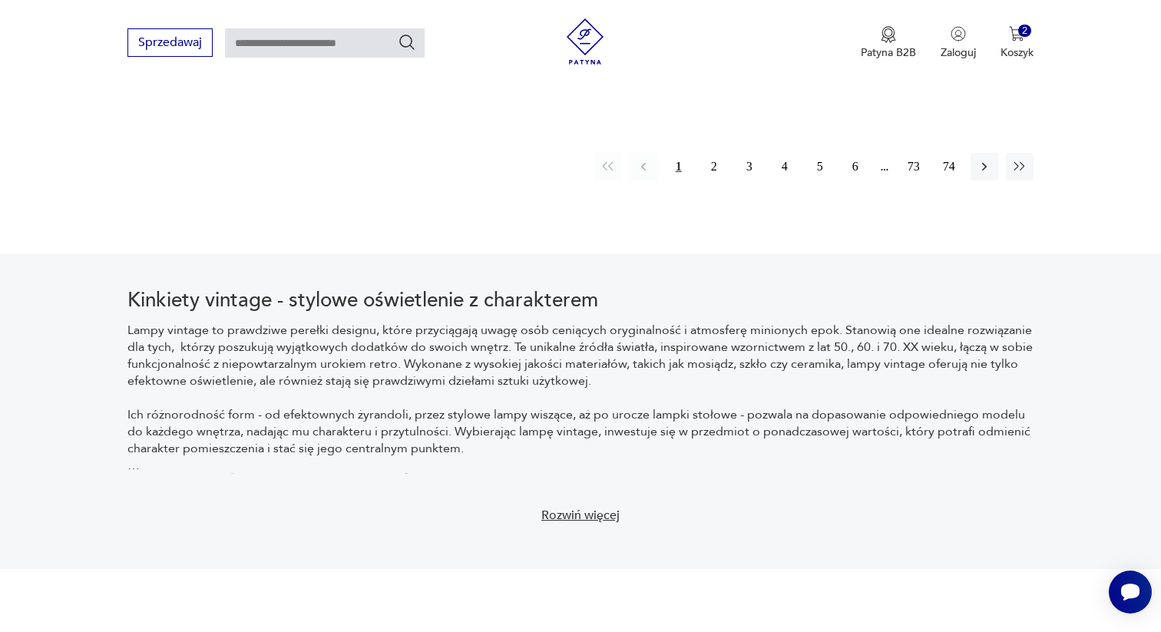
scroll to position [1719, 0]
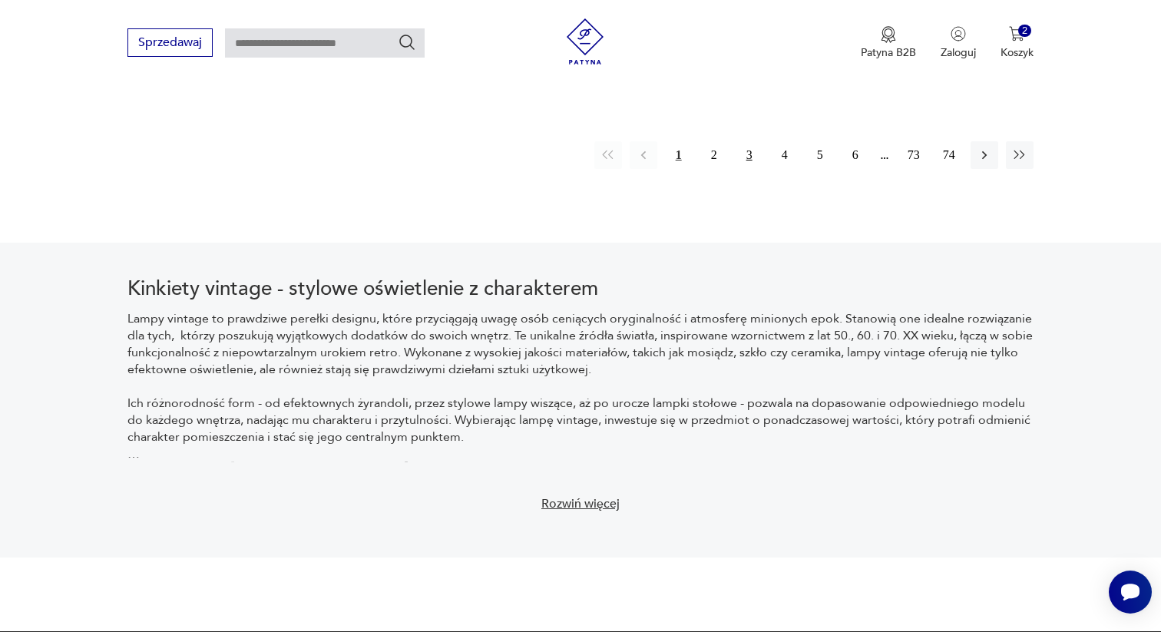
click at [750, 145] on button "3" at bounding box center [750, 155] width 28 height 28
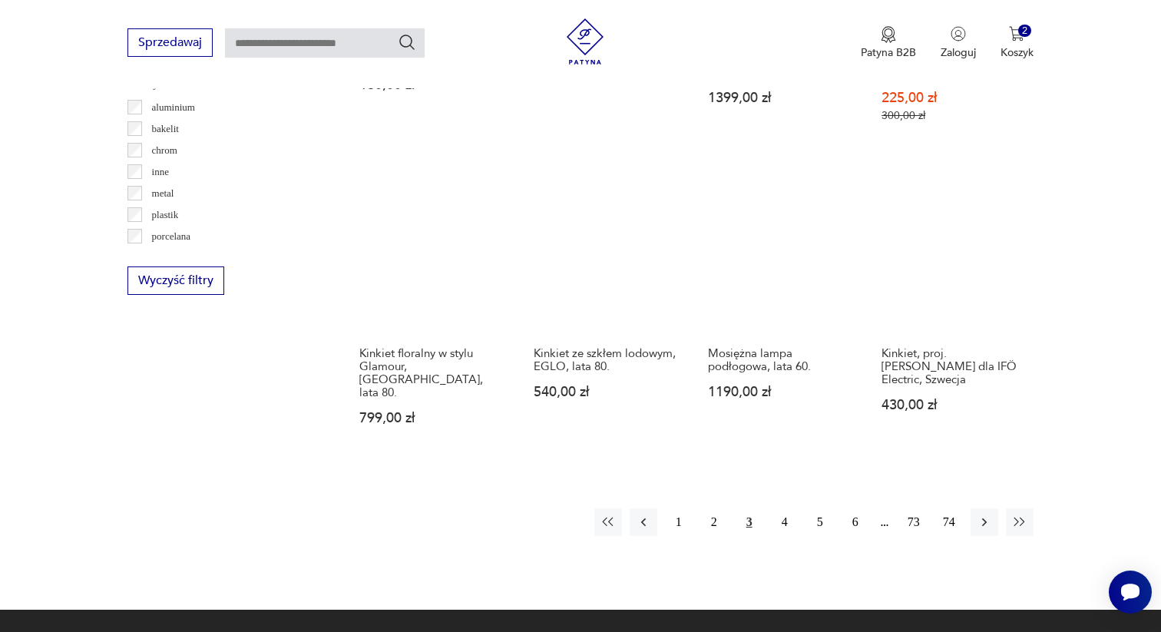
scroll to position [1456, 0]
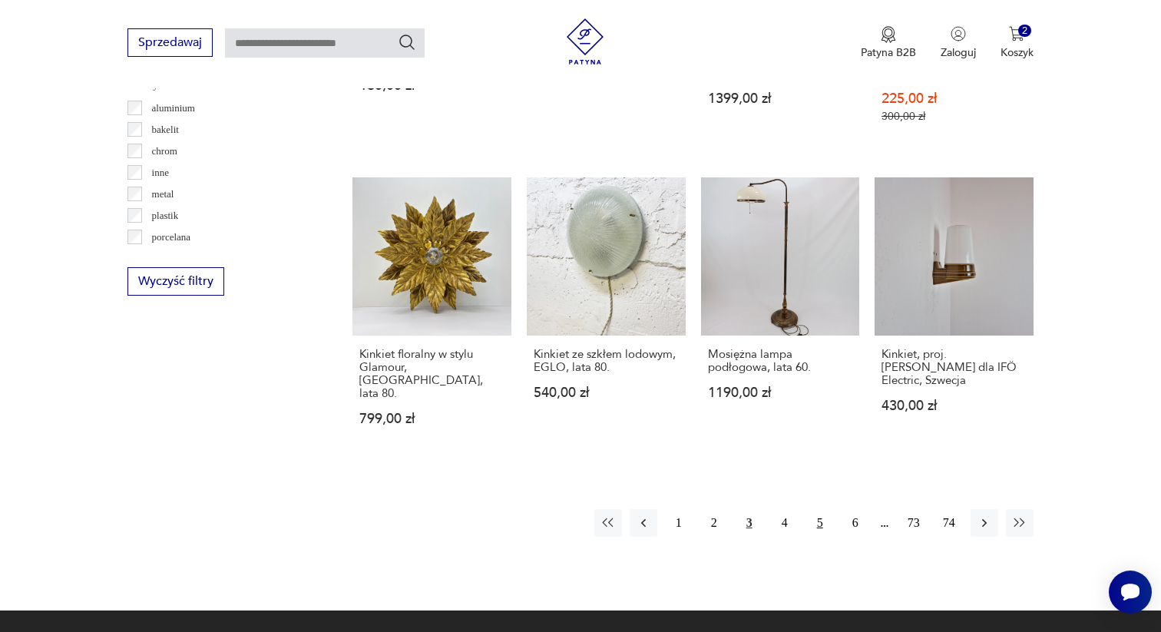
click at [827, 509] on button "5" at bounding box center [820, 523] width 28 height 28
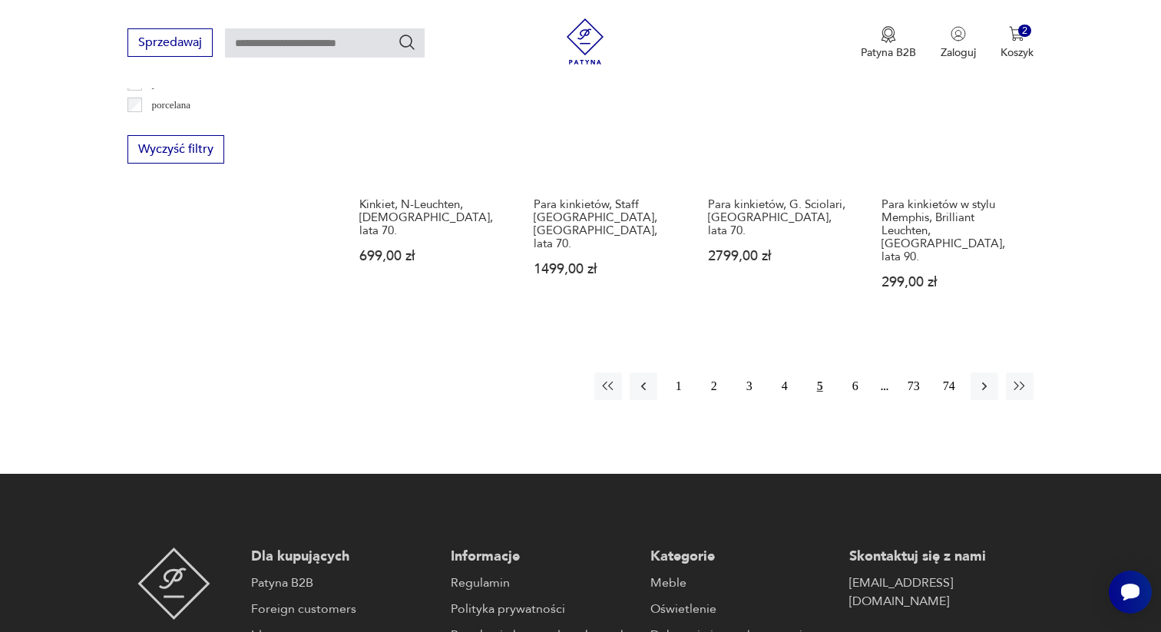
scroll to position [1584, 0]
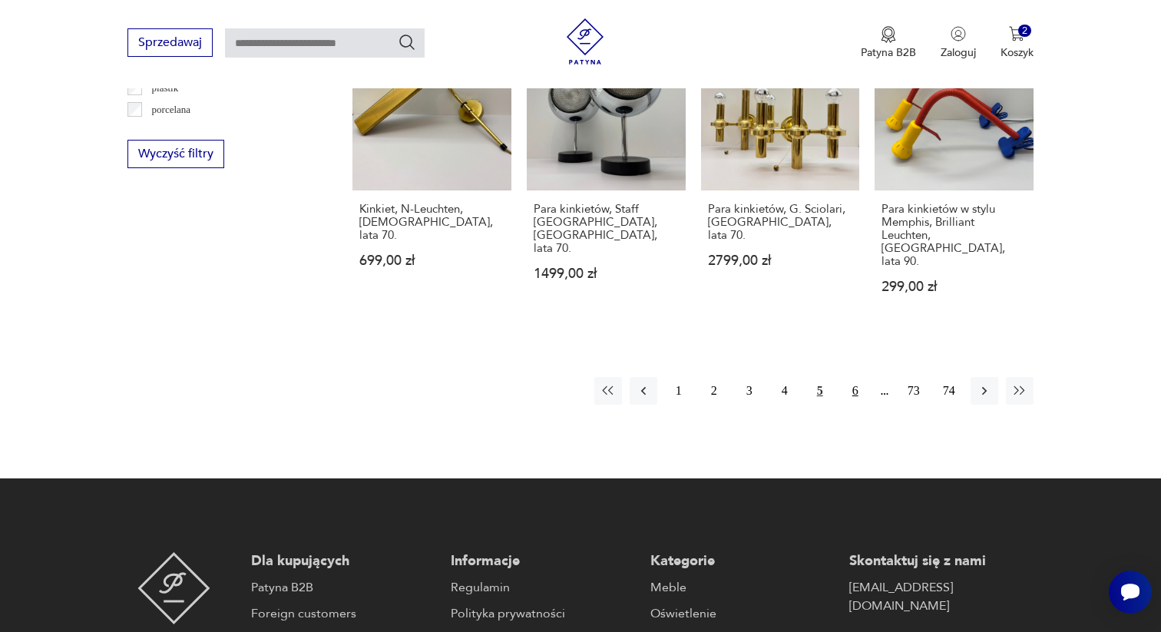
click at [852, 377] on button "6" at bounding box center [856, 391] width 28 height 28
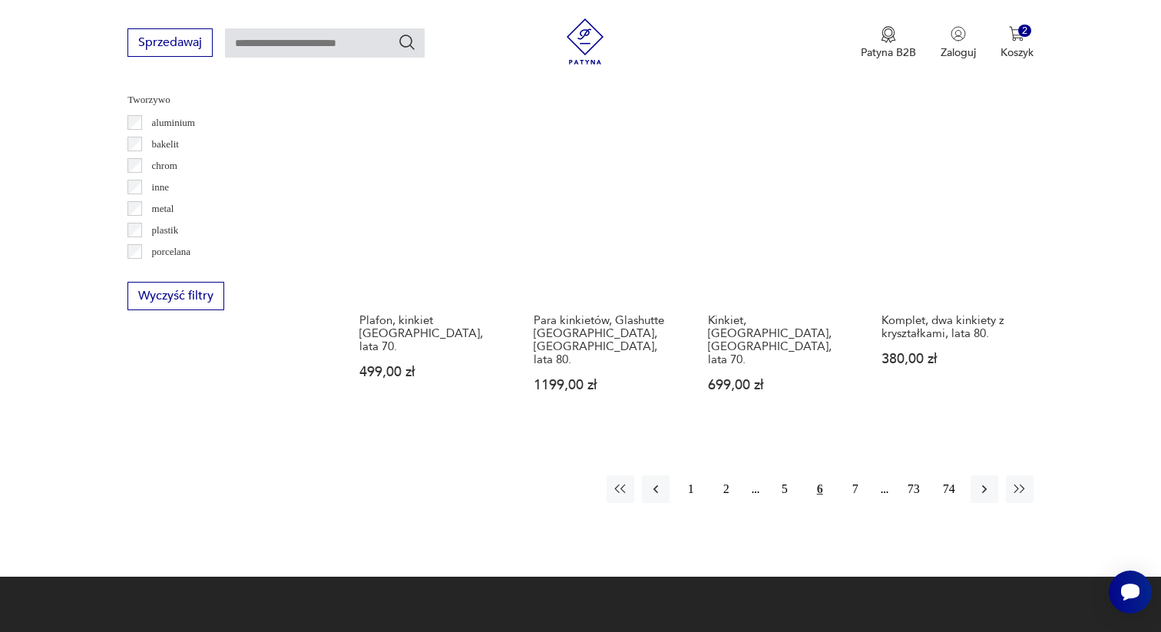
scroll to position [1438, 0]
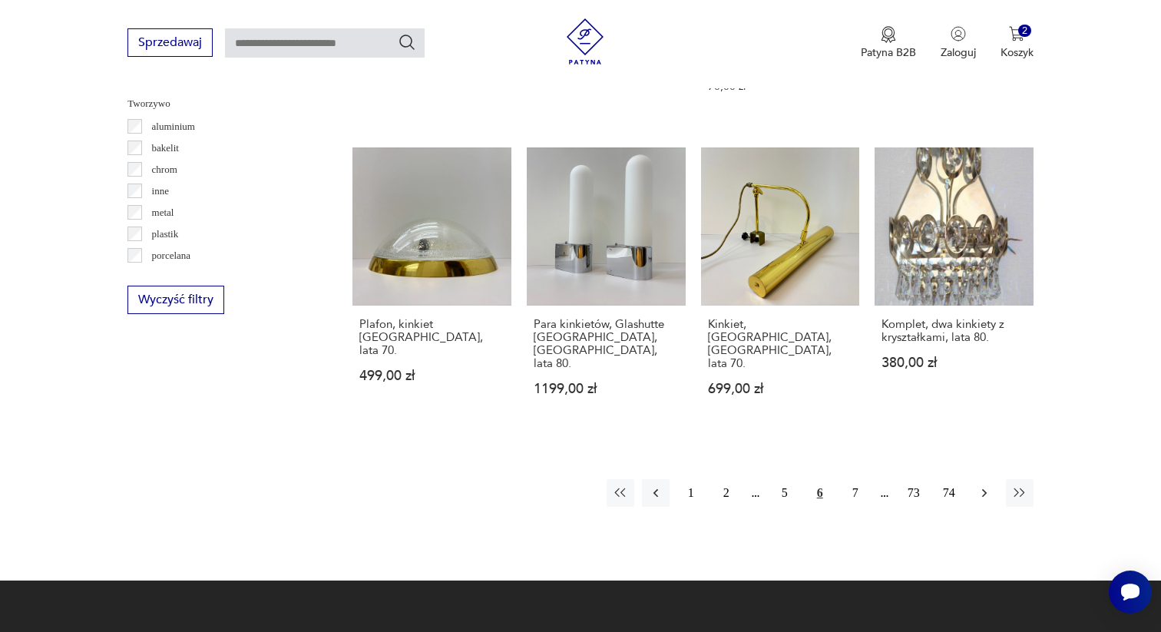
click at [988, 485] on icon "button" at bounding box center [984, 492] width 15 height 15
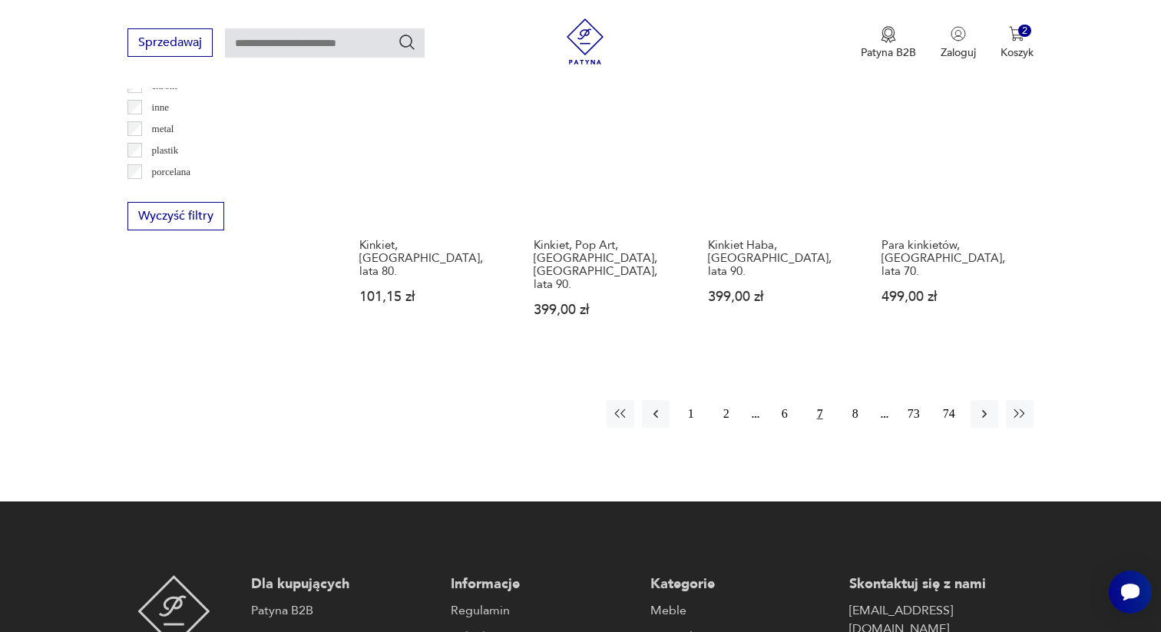
scroll to position [1551, 0]
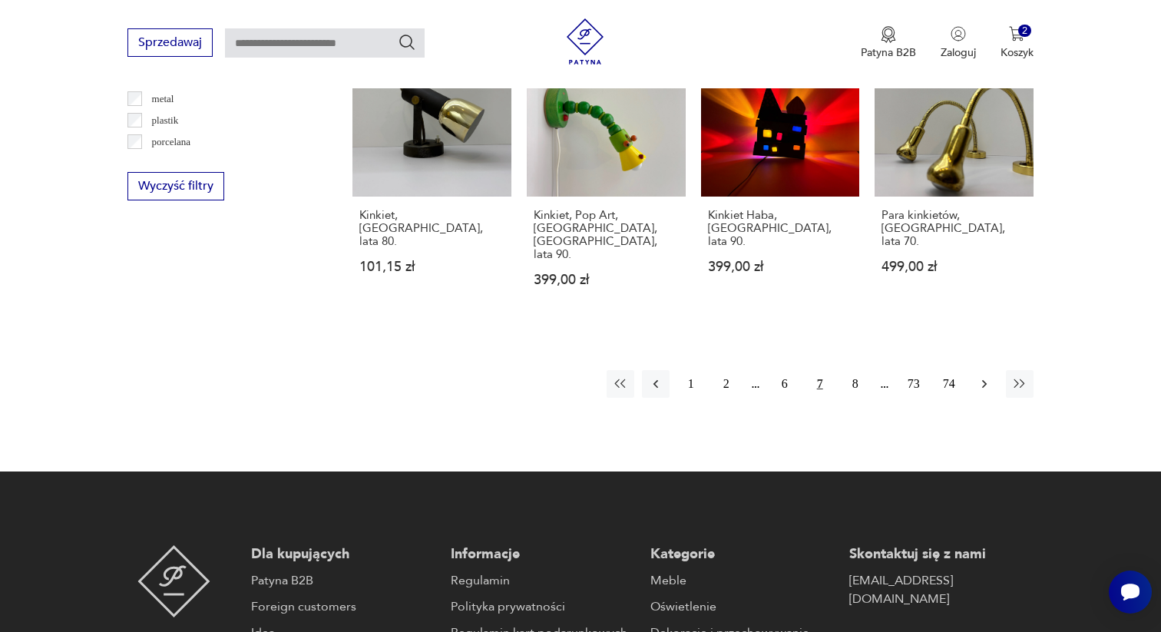
click at [989, 376] on icon "button" at bounding box center [984, 383] width 15 height 15
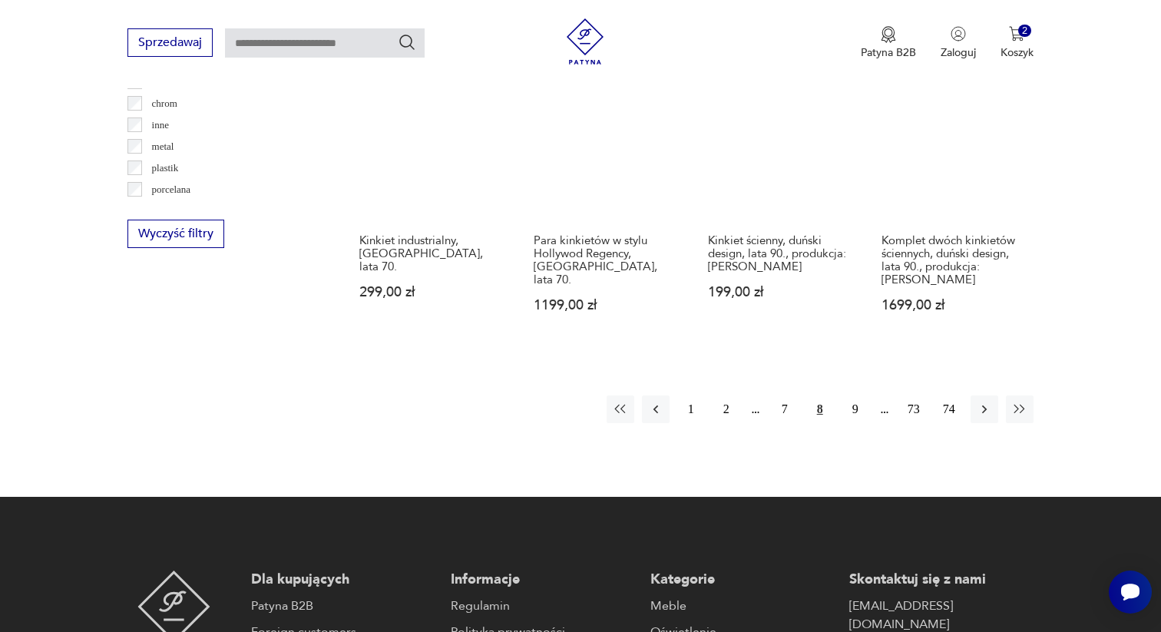
scroll to position [1765, 0]
